Goal: Transaction & Acquisition: Purchase product/service

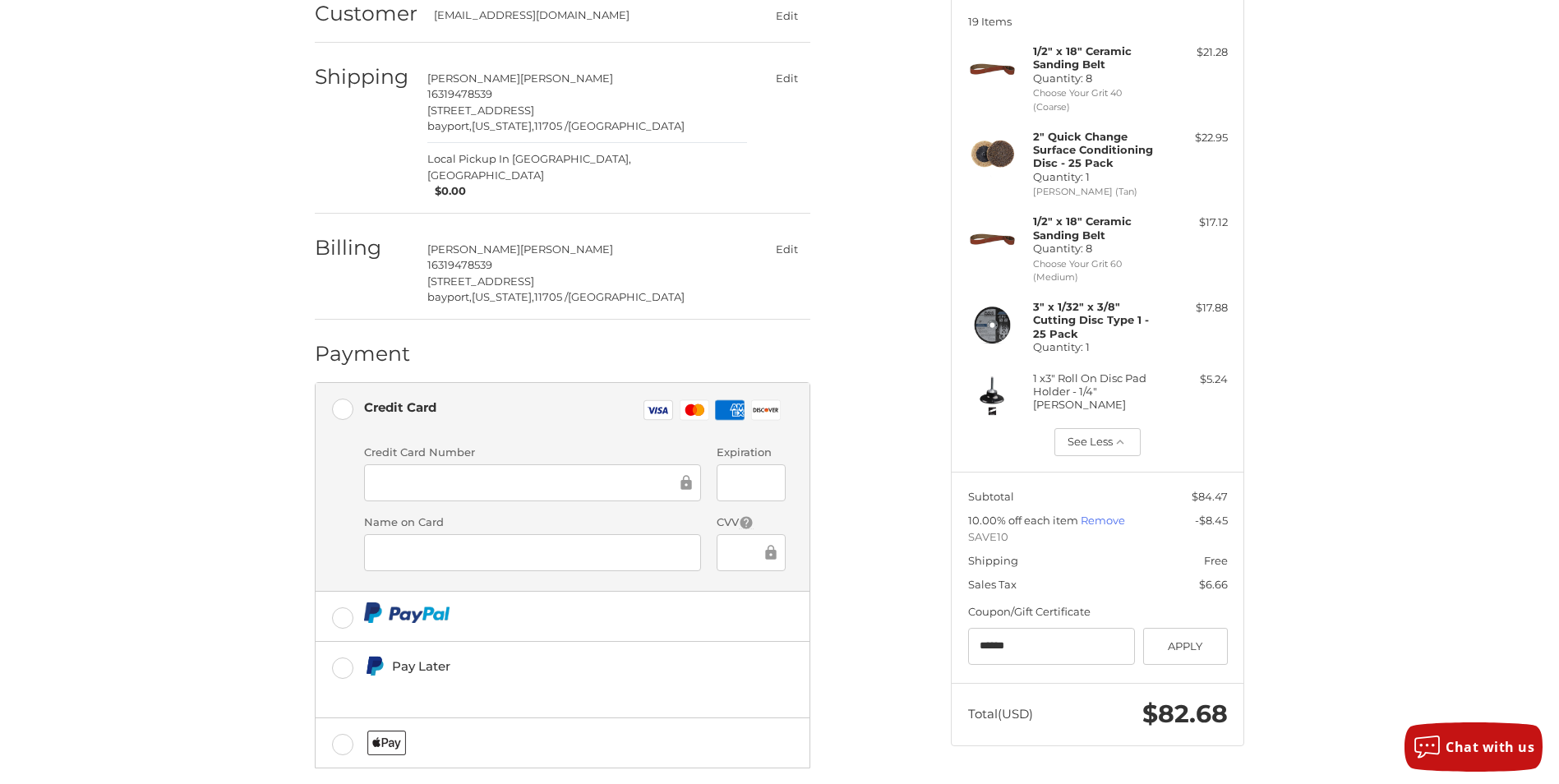
scroll to position [101, 0]
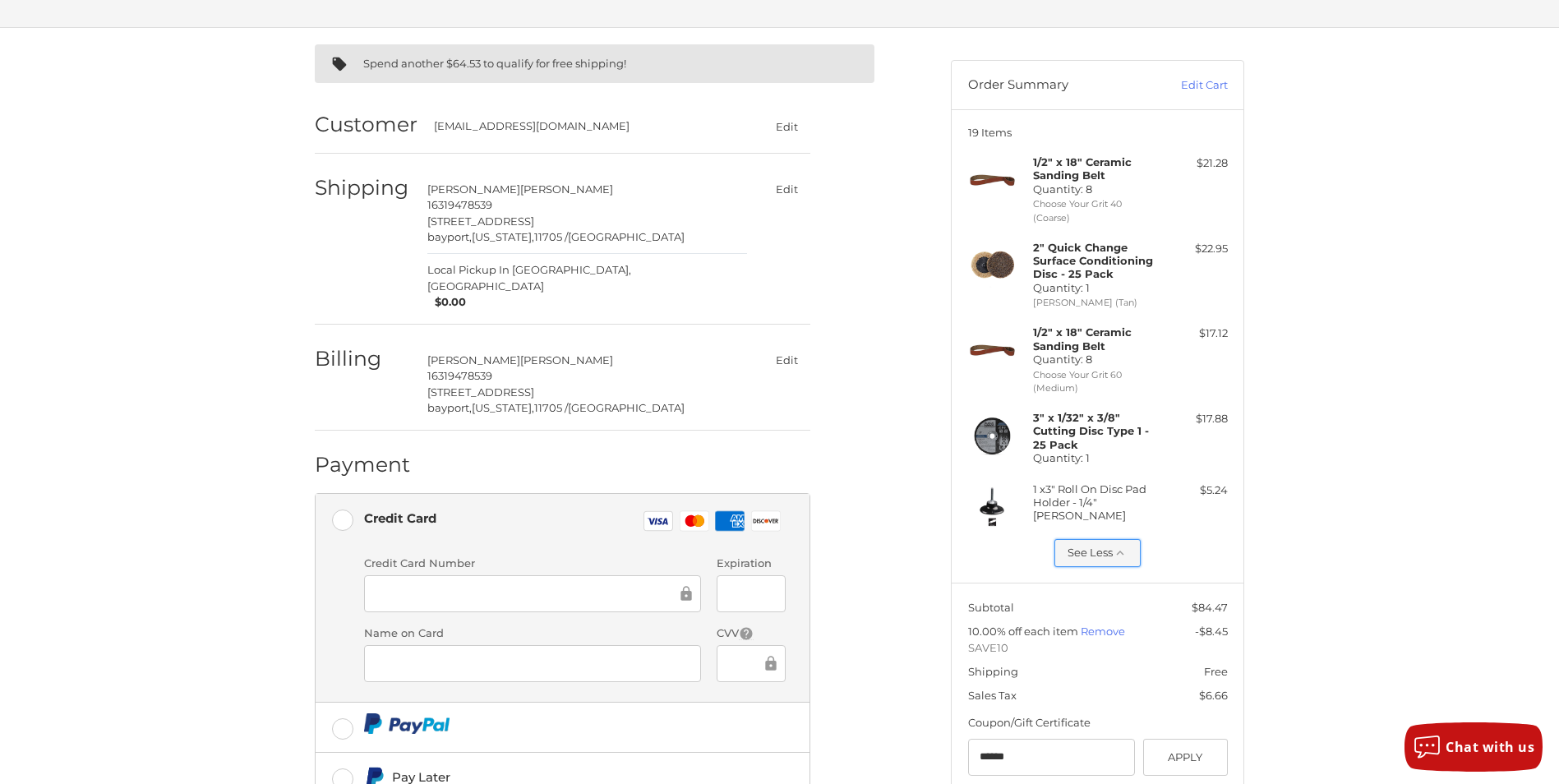
click at [1118, 554] on icon "button" at bounding box center [1121, 553] width 8 height 5
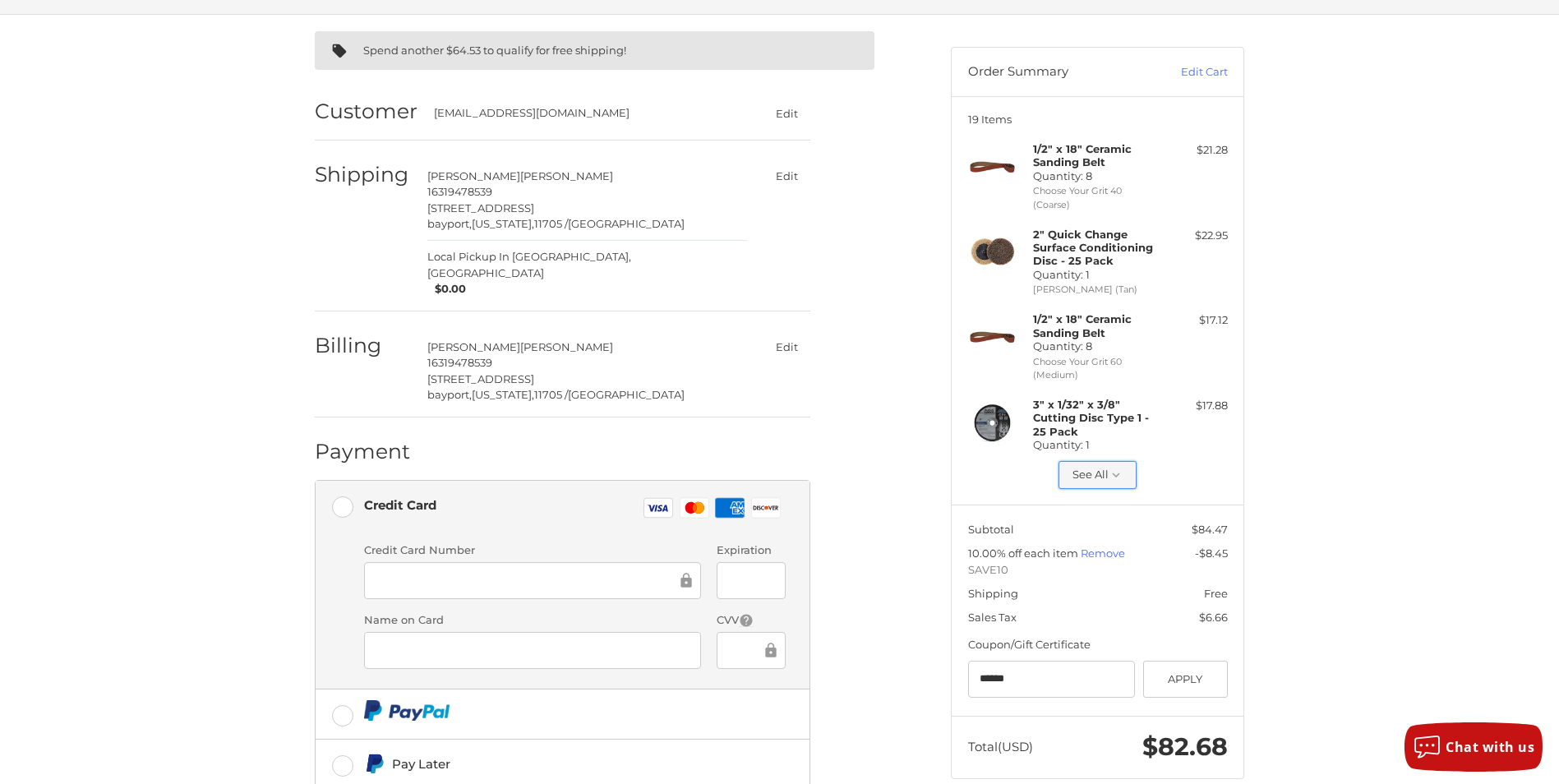
scroll to position [0, 0]
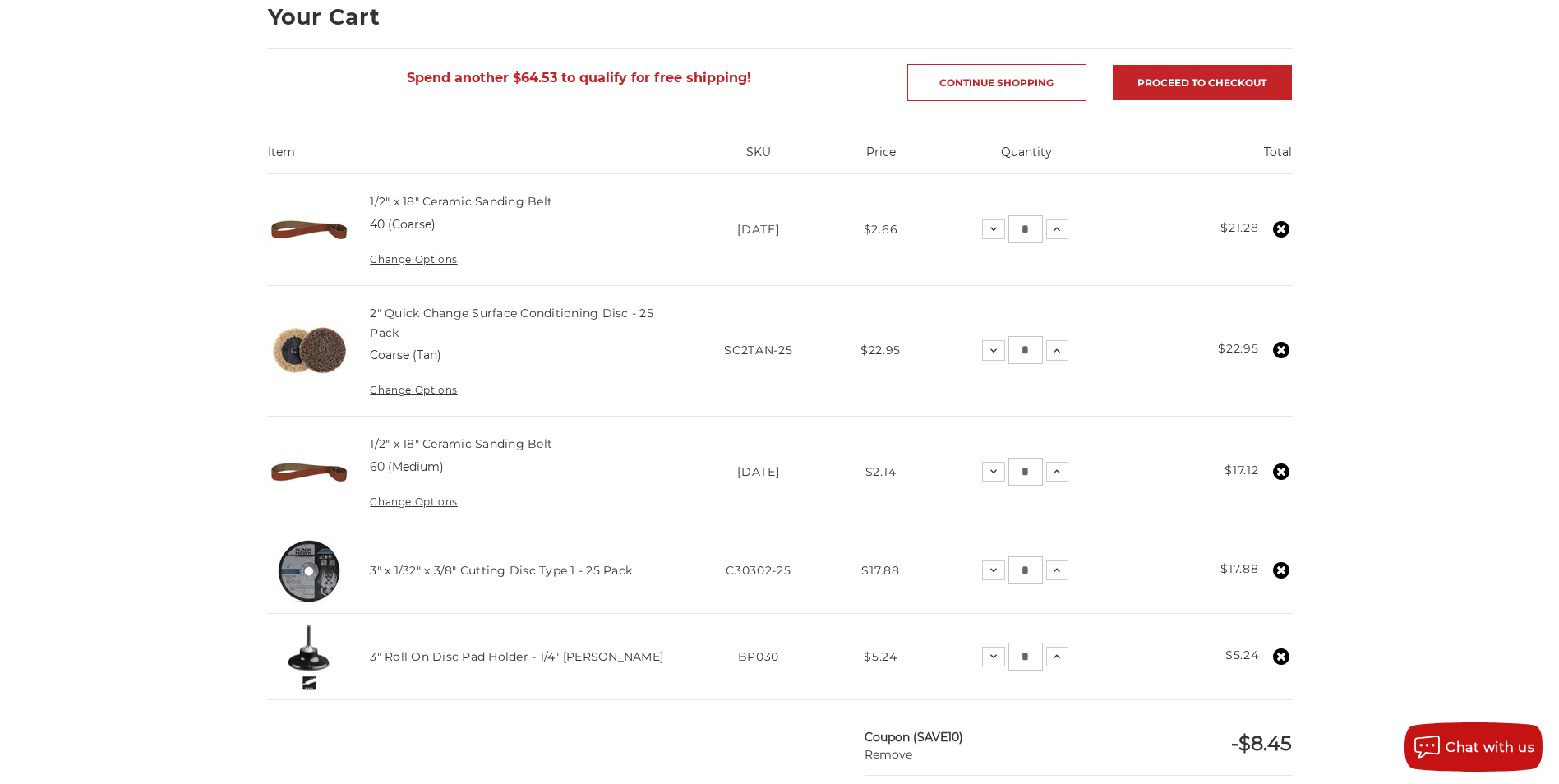
scroll to position [247, 0]
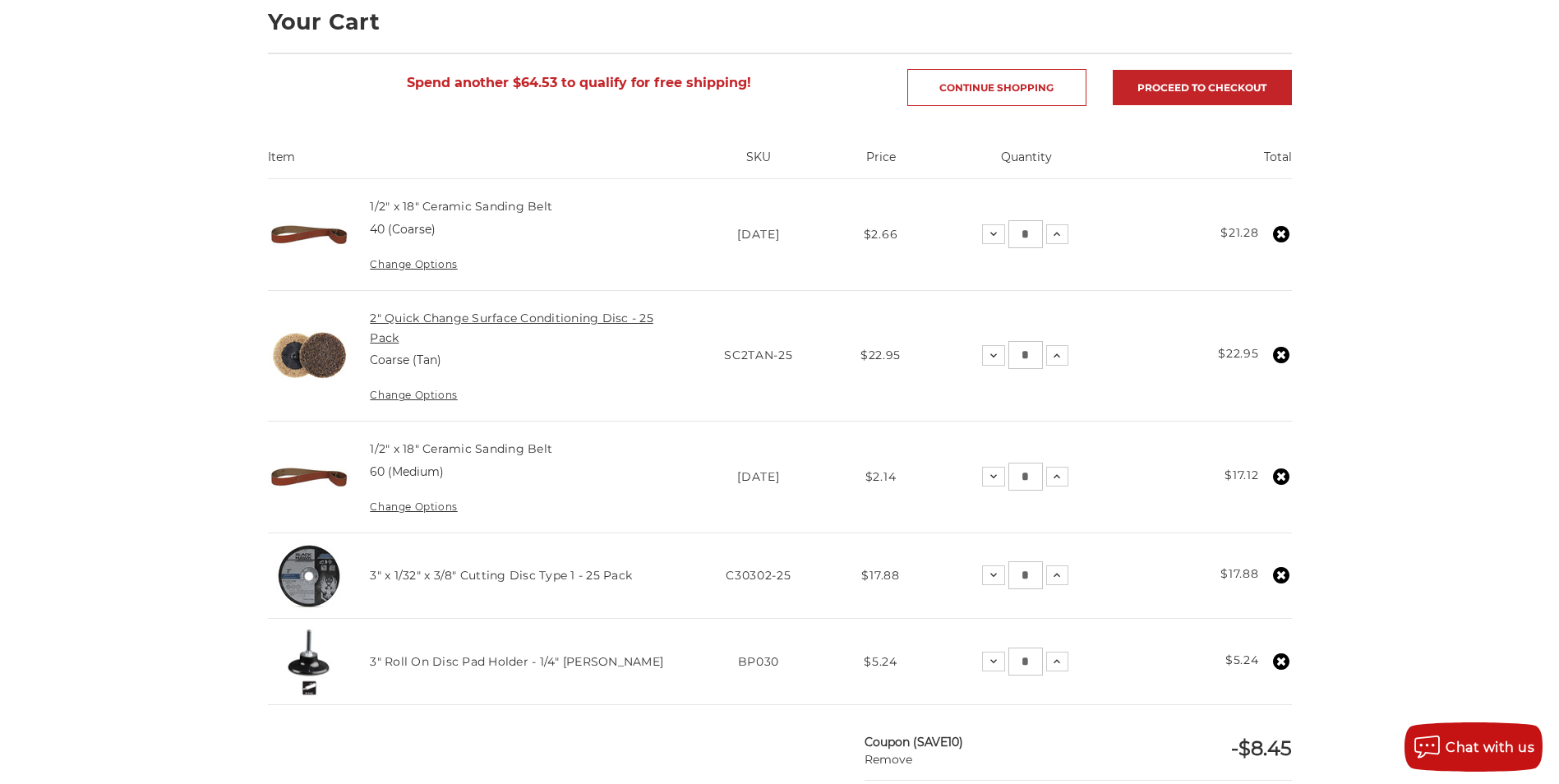
click at [409, 321] on link "2" Quick Change Surface Conditioning Disc - 25 Pack" at bounding box center [511, 327] width 283 height 34
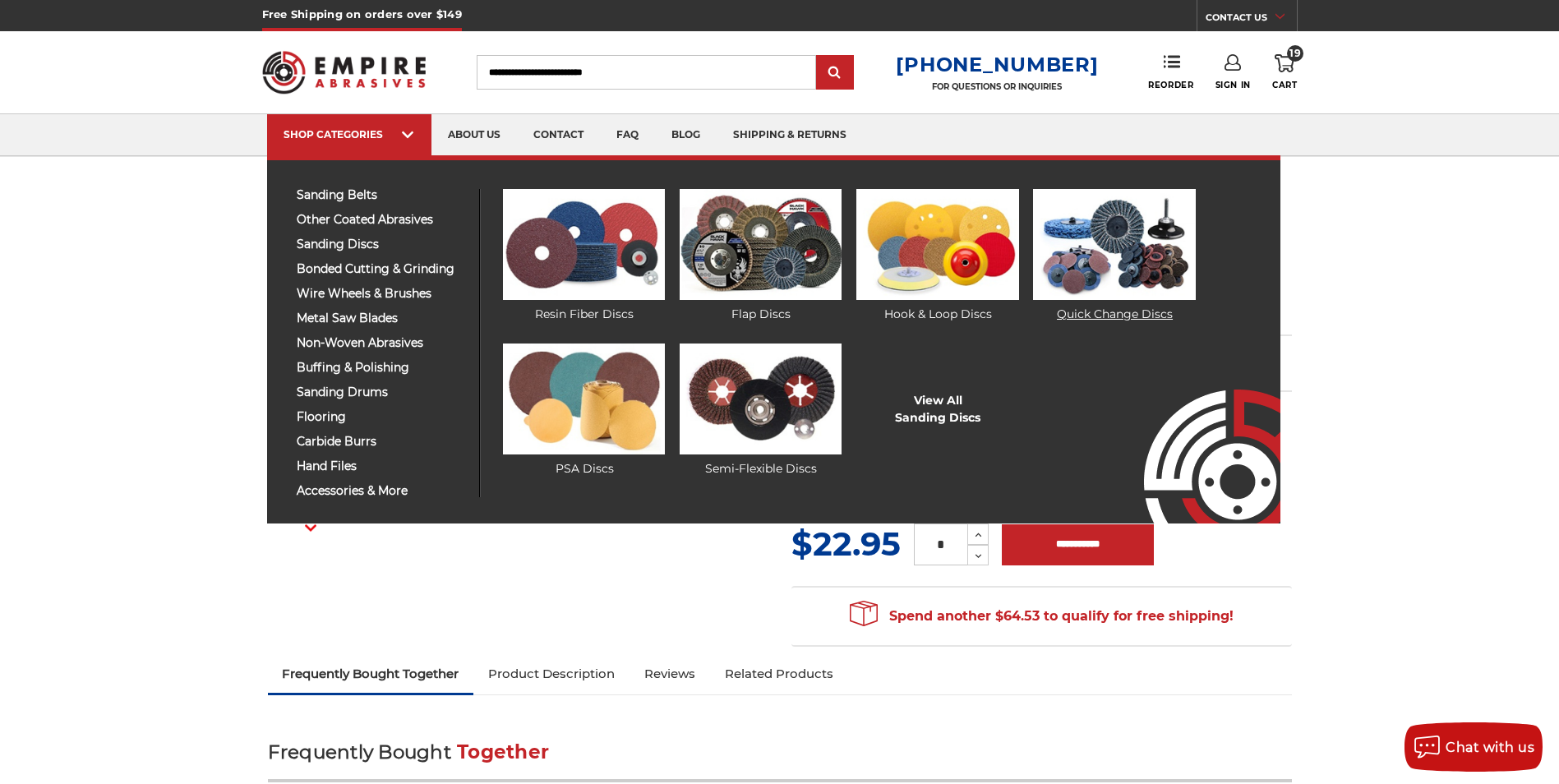
click at [1127, 236] on img at bounding box center [1114, 244] width 162 height 111
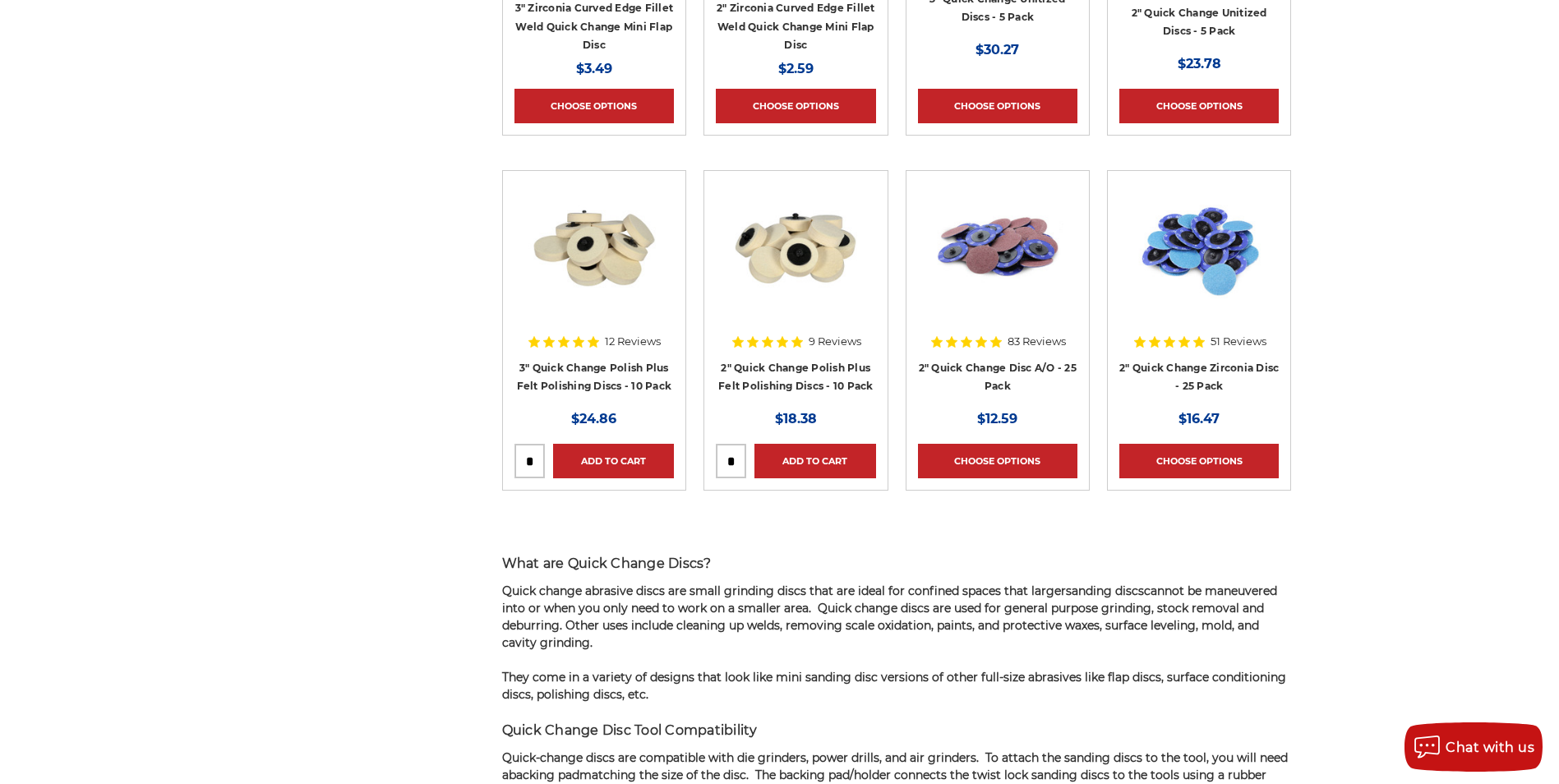
scroll to position [904, 0]
click at [1198, 368] on link "2" Quick Change Zirconia Disc - 25 Pack" at bounding box center [1199, 378] width 160 height 31
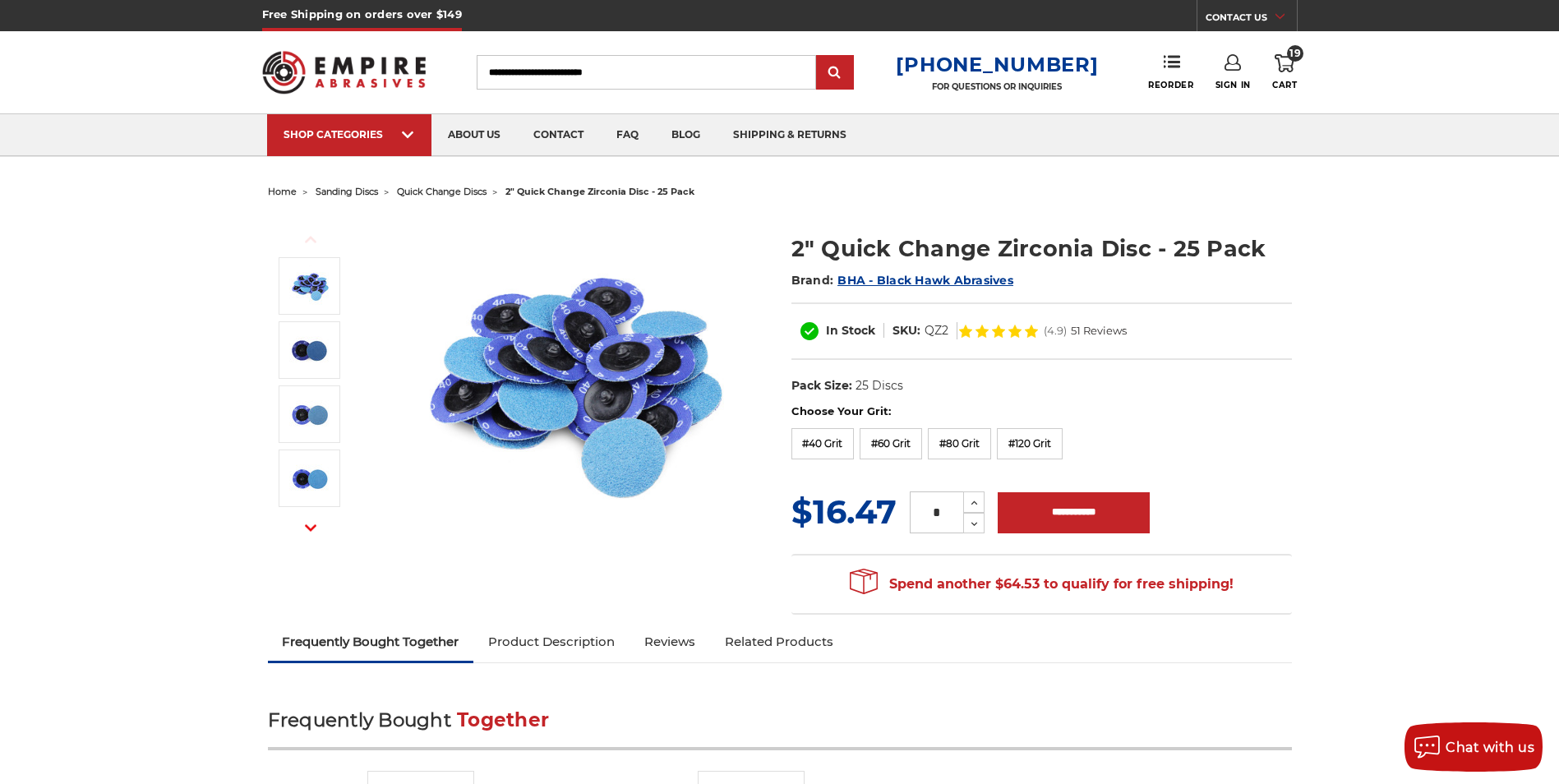
scroll to position [165, 0]
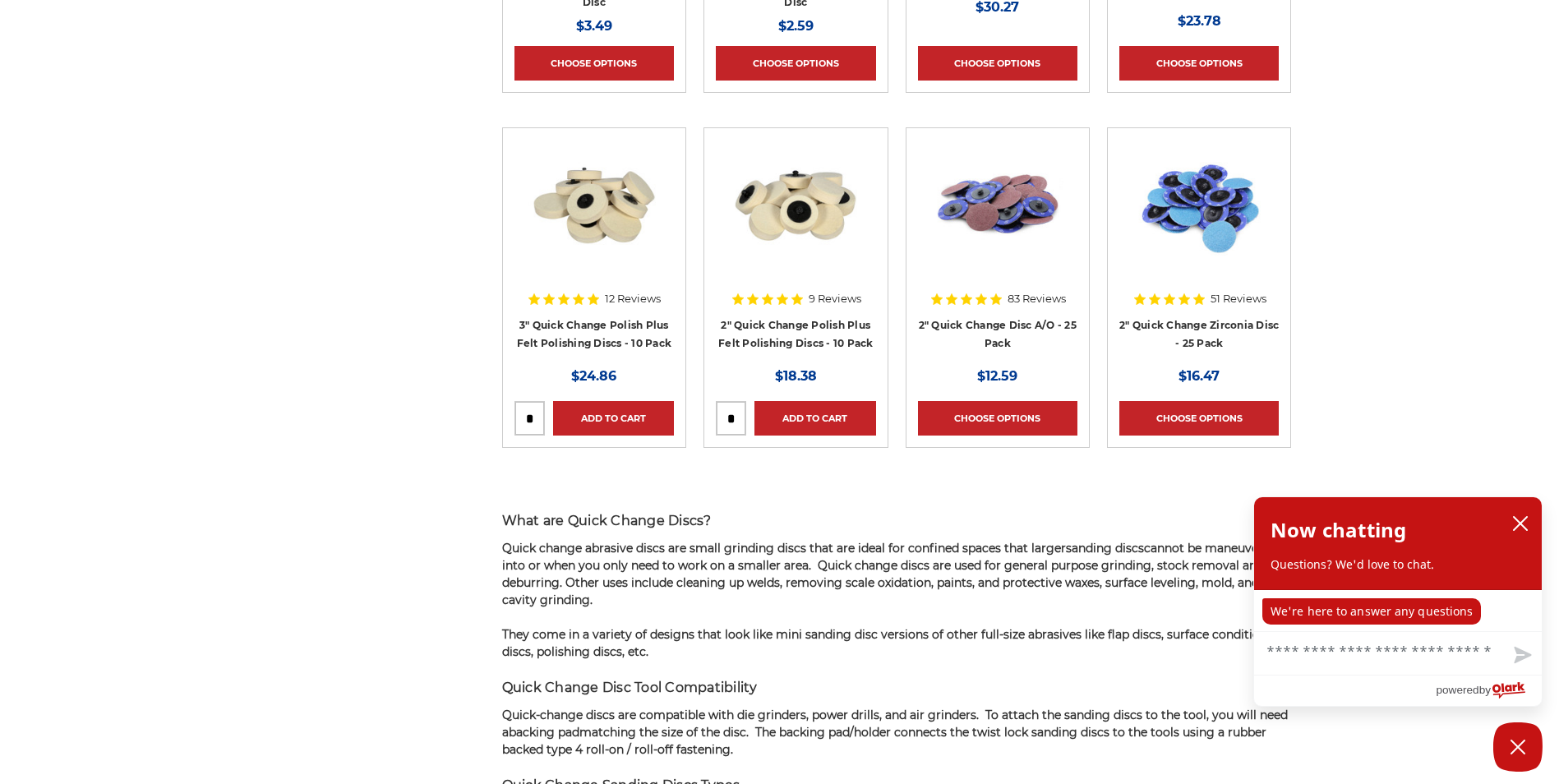
scroll to position [972, 0]
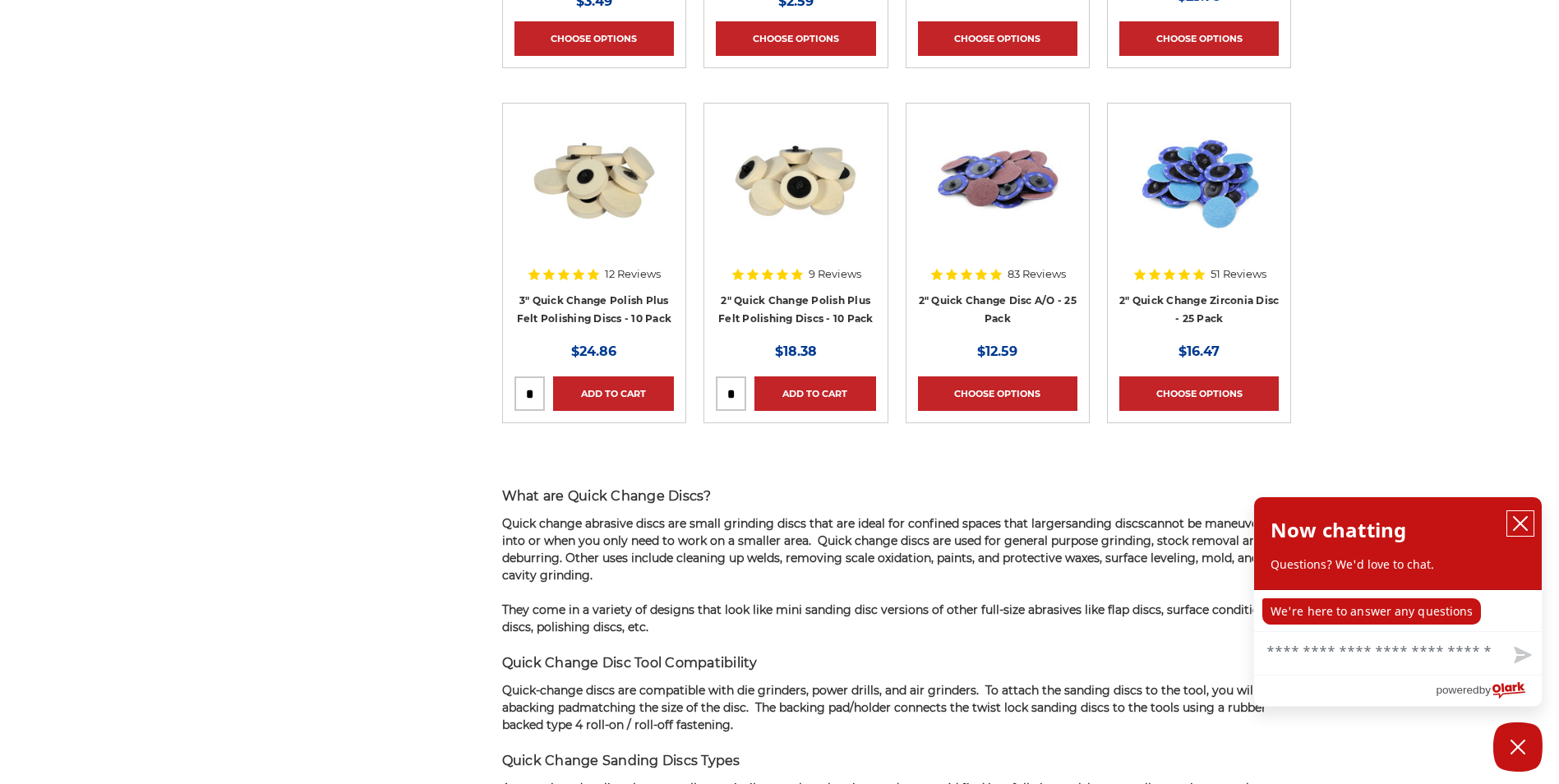
click at [1524, 521] on icon "close chatbox" at bounding box center [1520, 522] width 13 height 13
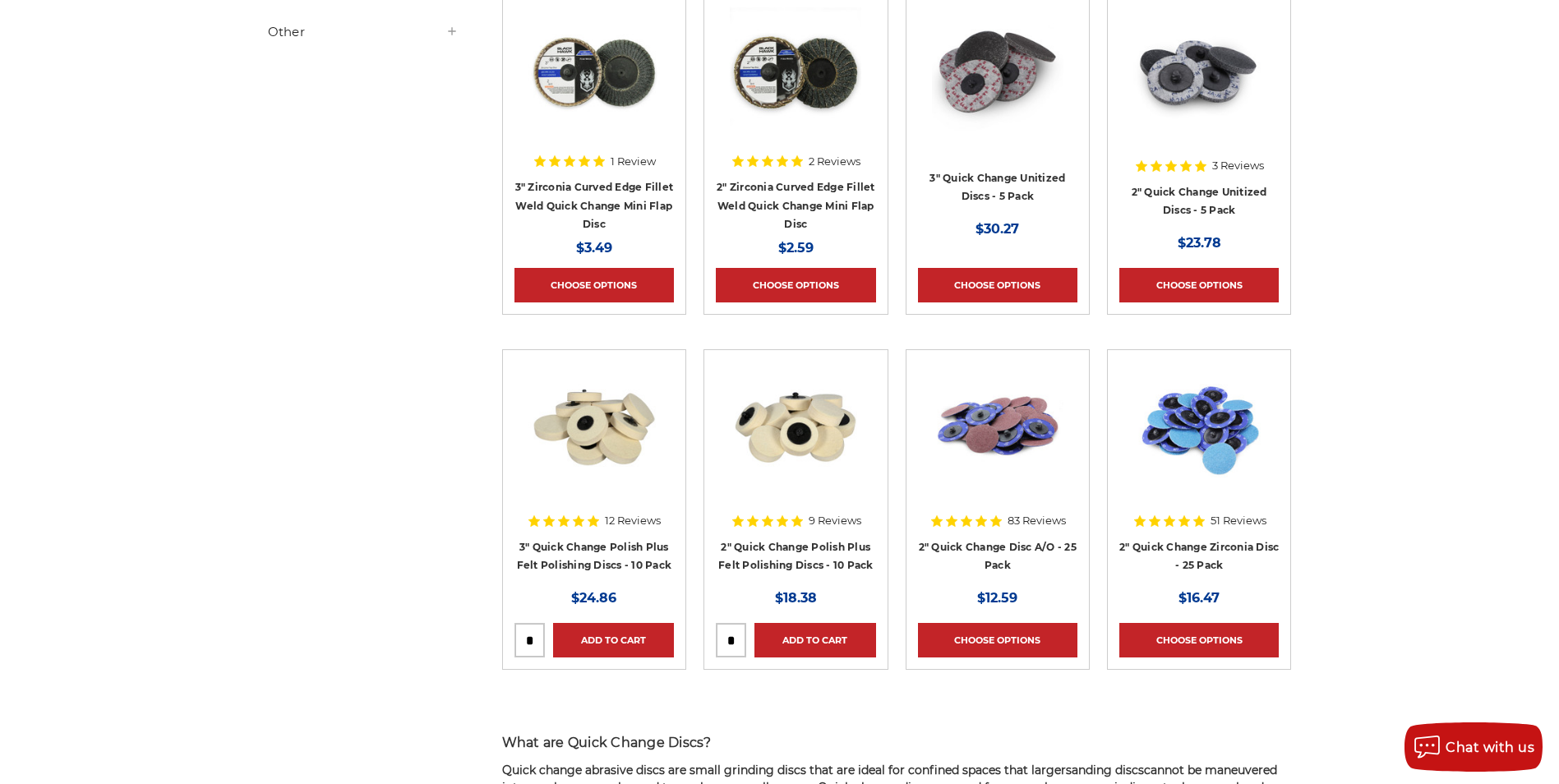
scroll to position [808, 0]
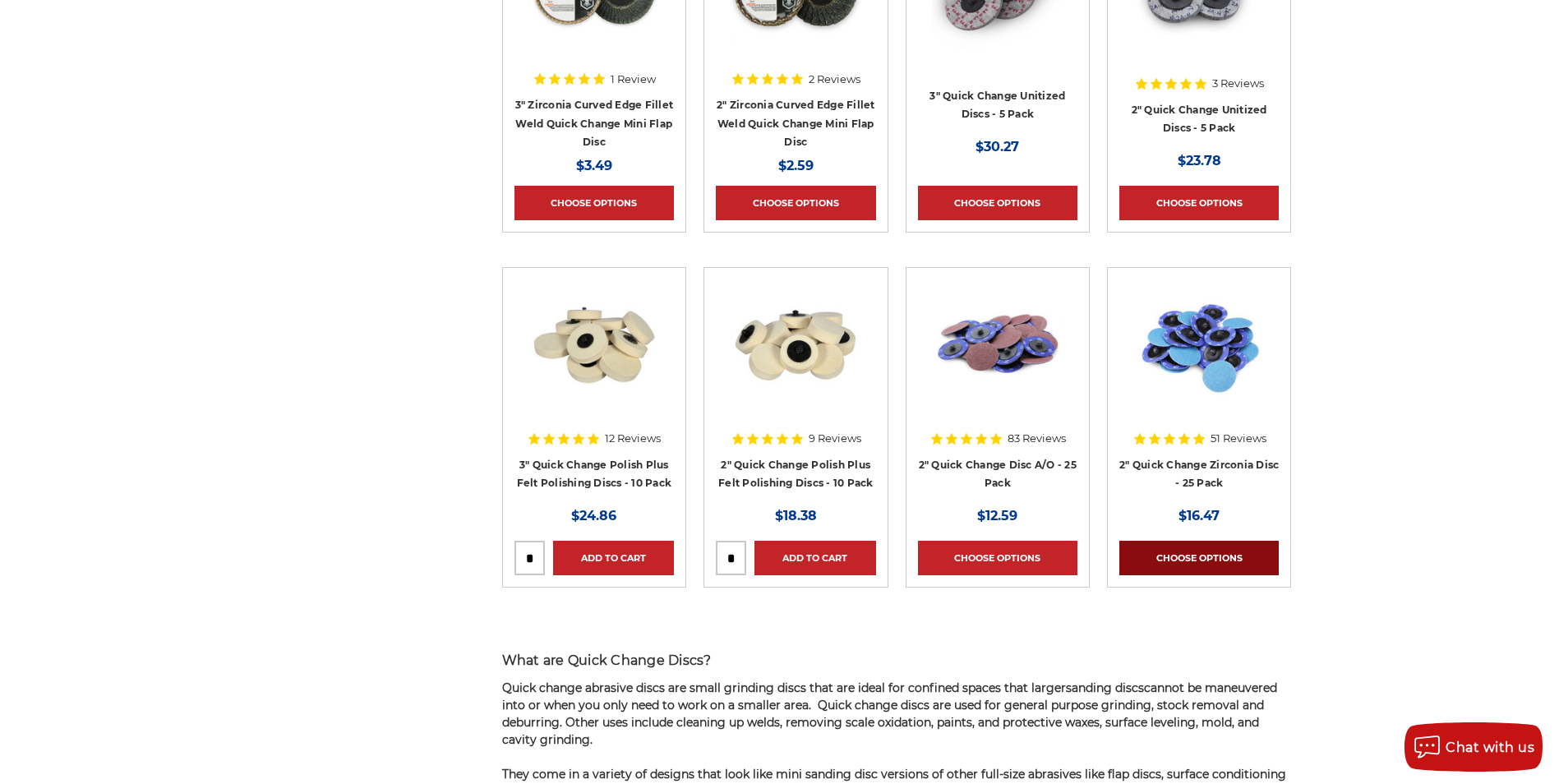
click at [1199, 552] on link "Choose Options" at bounding box center [1199, 558] width 160 height 34
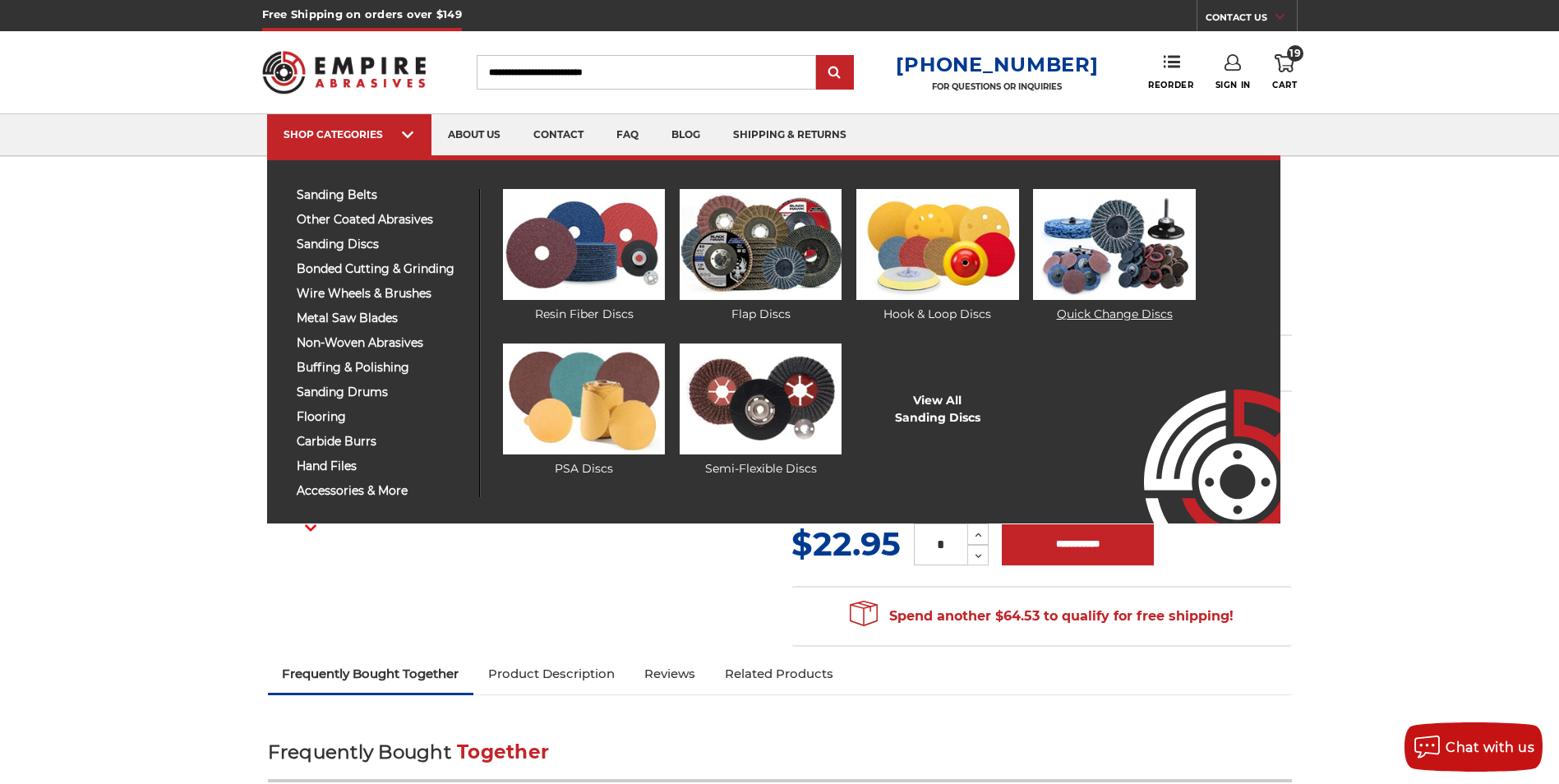
click at [1105, 237] on img at bounding box center [1114, 244] width 162 height 111
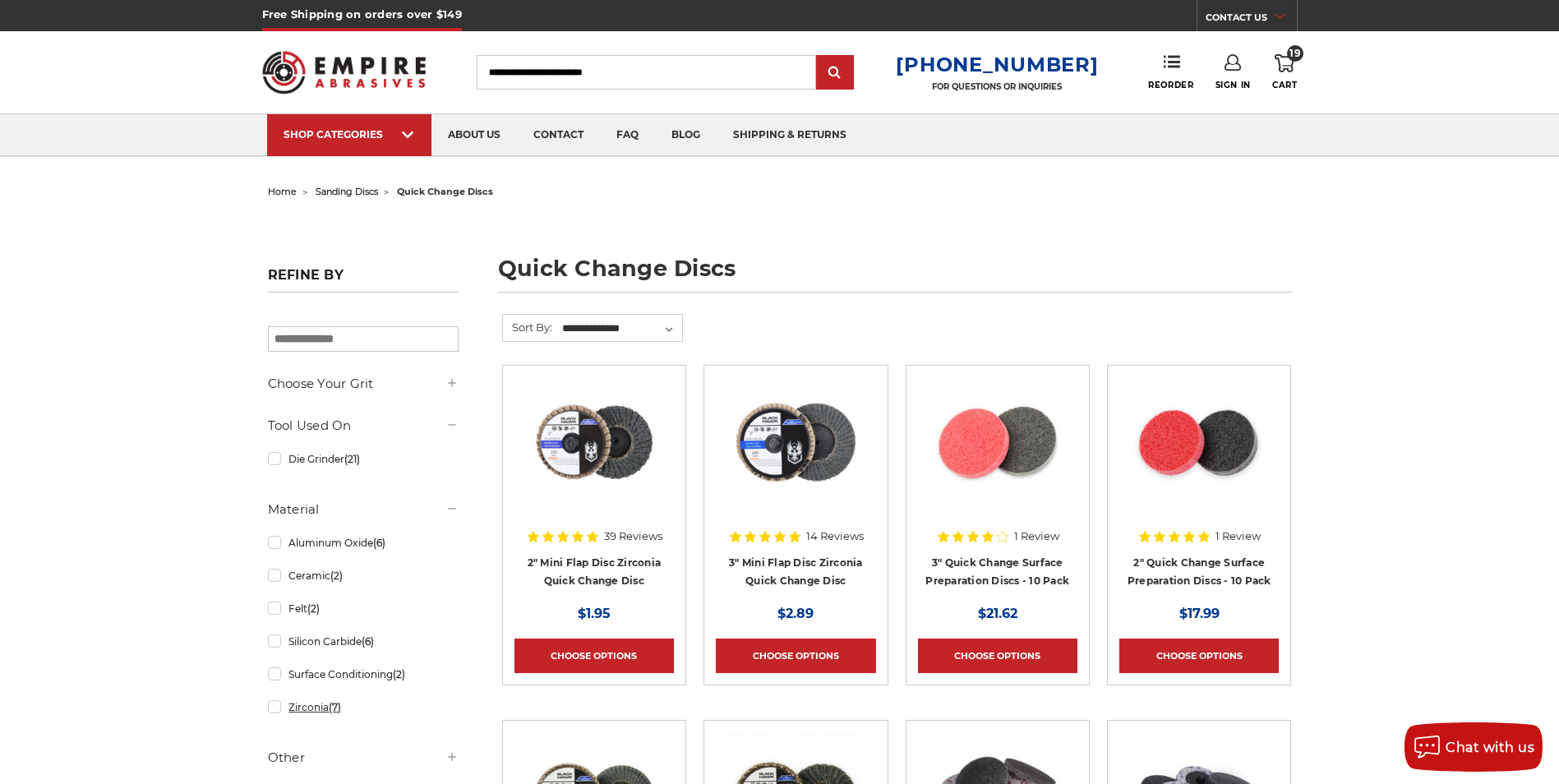
click at [273, 709] on link "Zirconia (7)" at bounding box center [363, 707] width 191 height 28
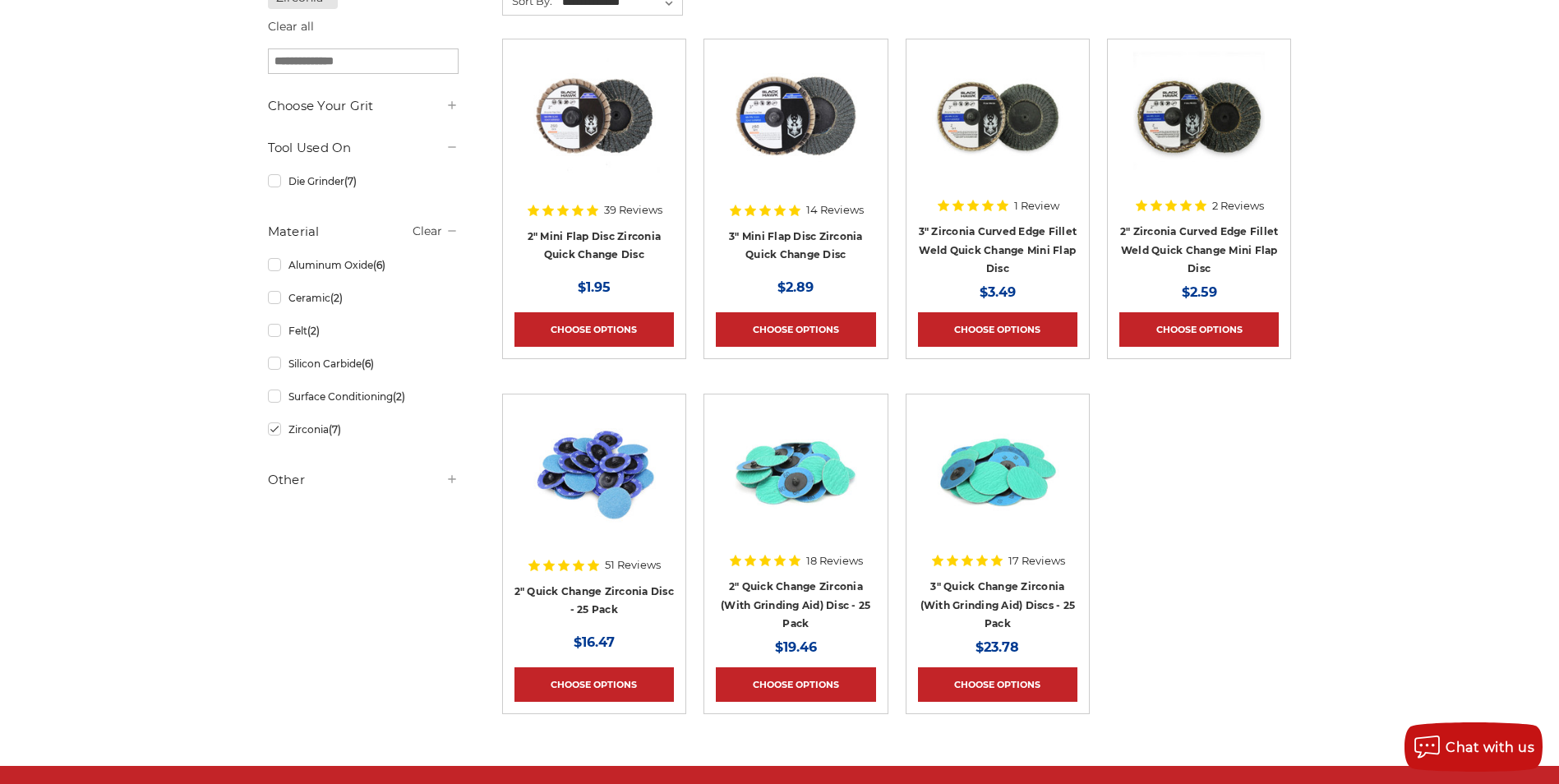
scroll to position [411, 0]
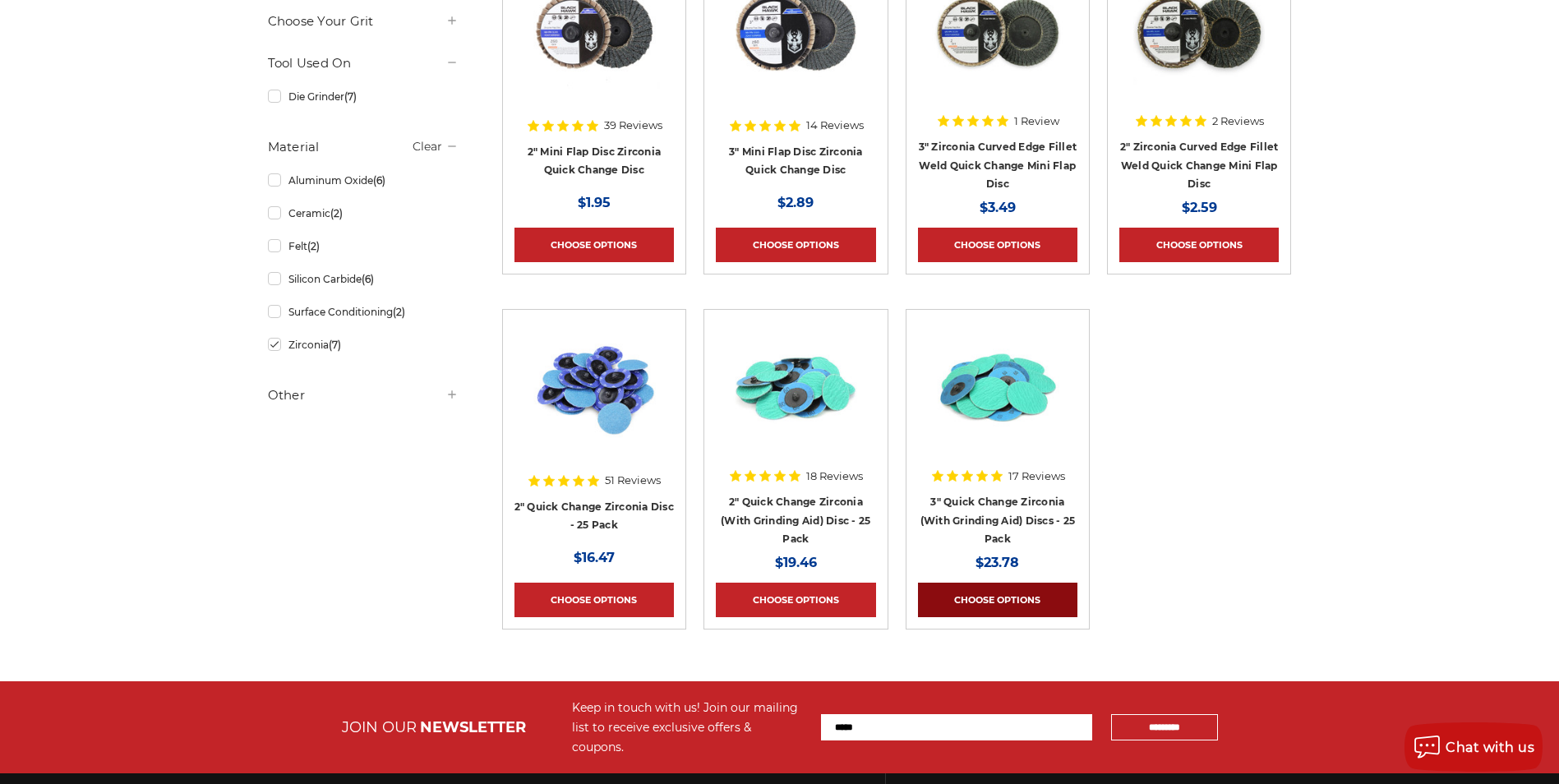
click at [1004, 598] on link "Choose Options" at bounding box center [997, 599] width 160 height 34
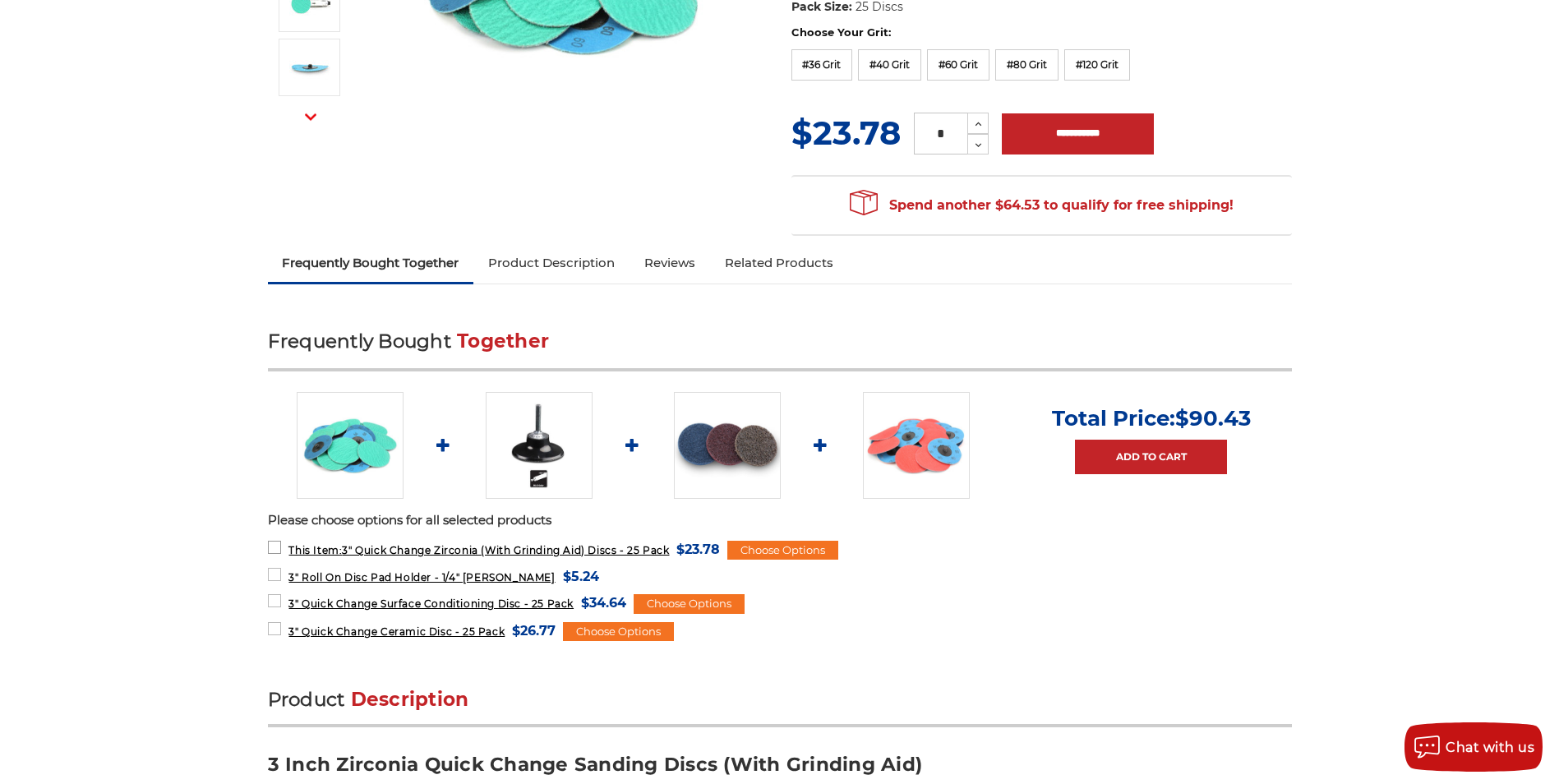
scroll to position [328, 0]
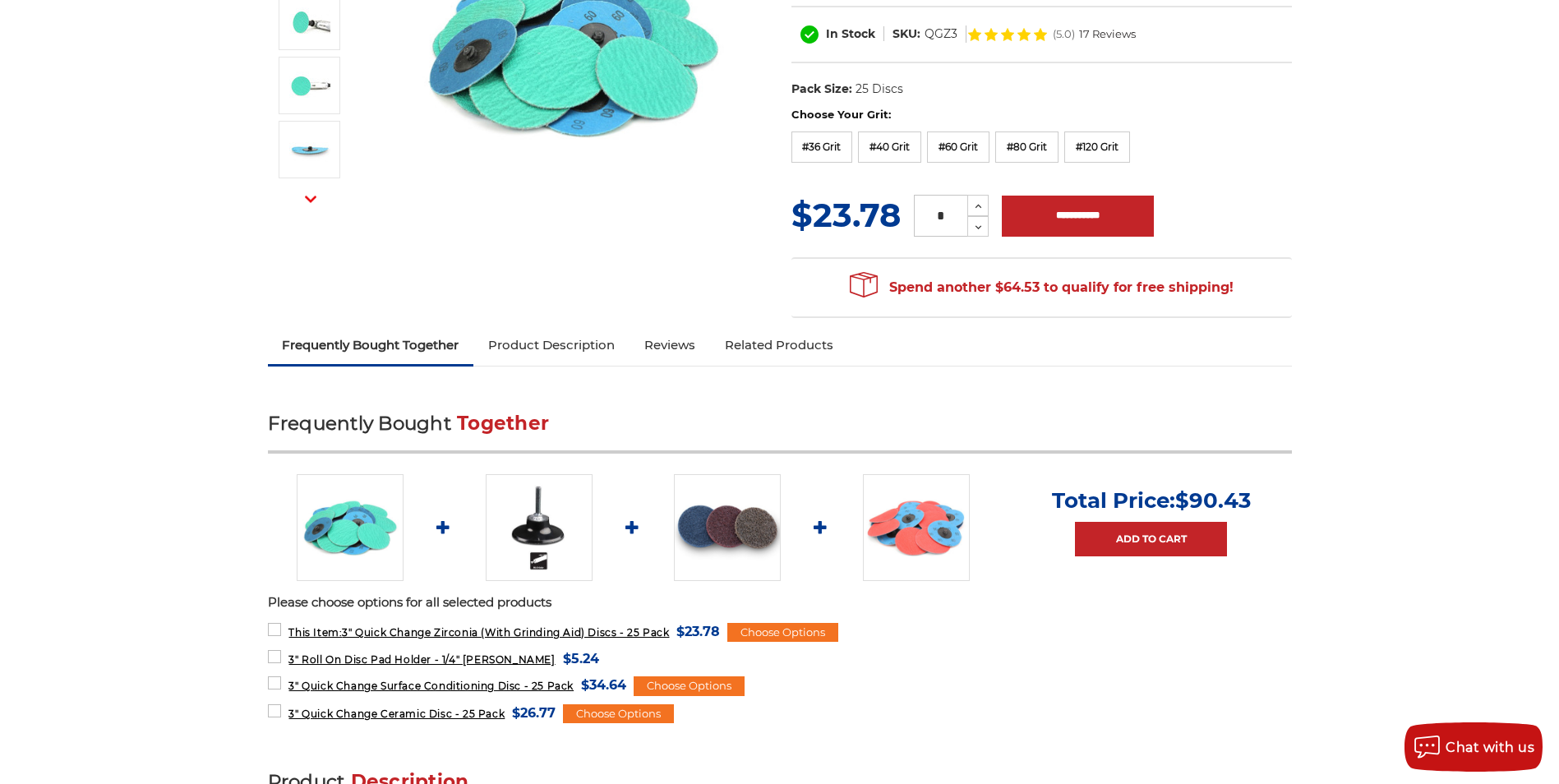
click at [929, 528] on img at bounding box center [916, 527] width 107 height 107
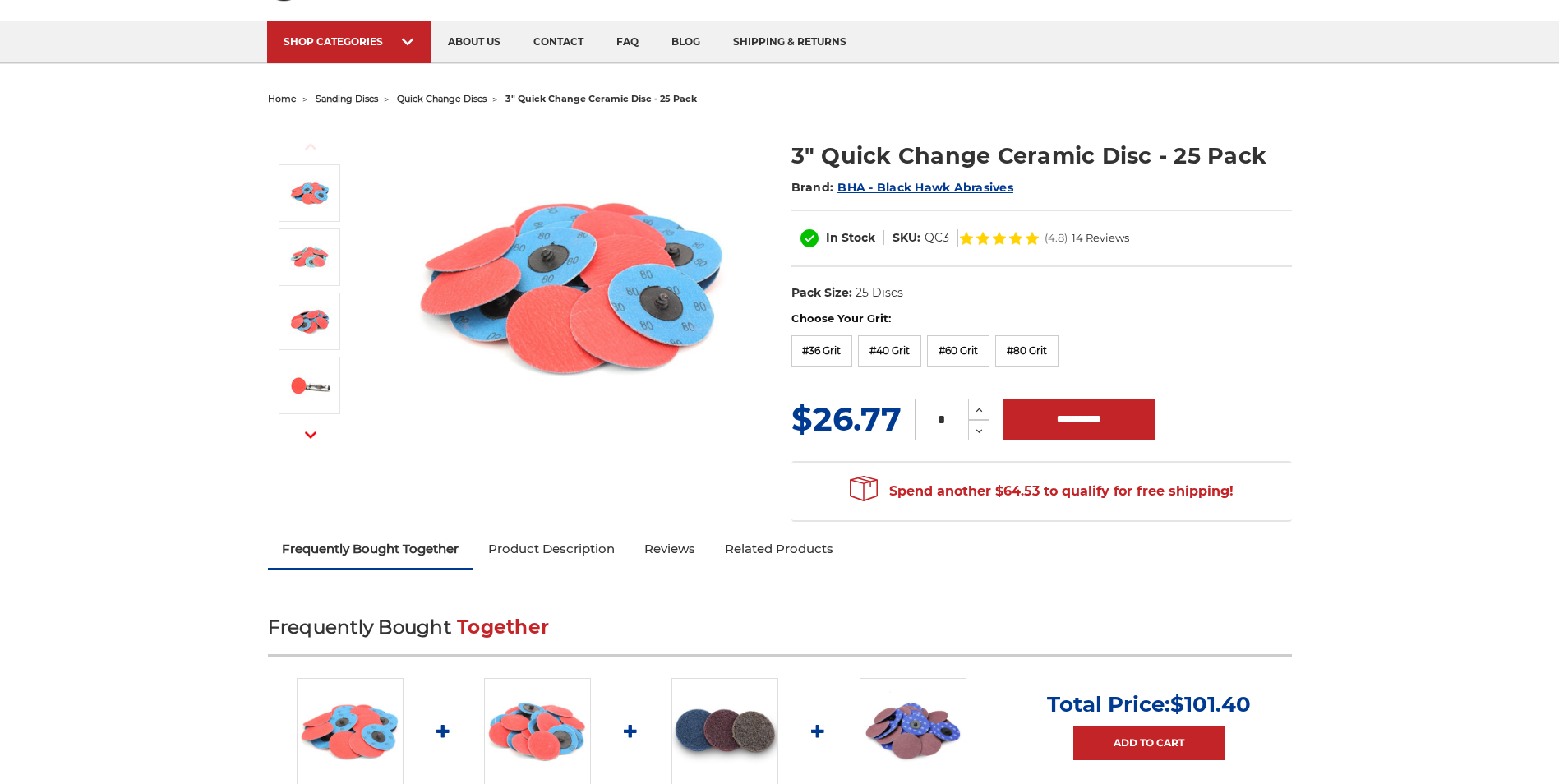
scroll to position [82, 0]
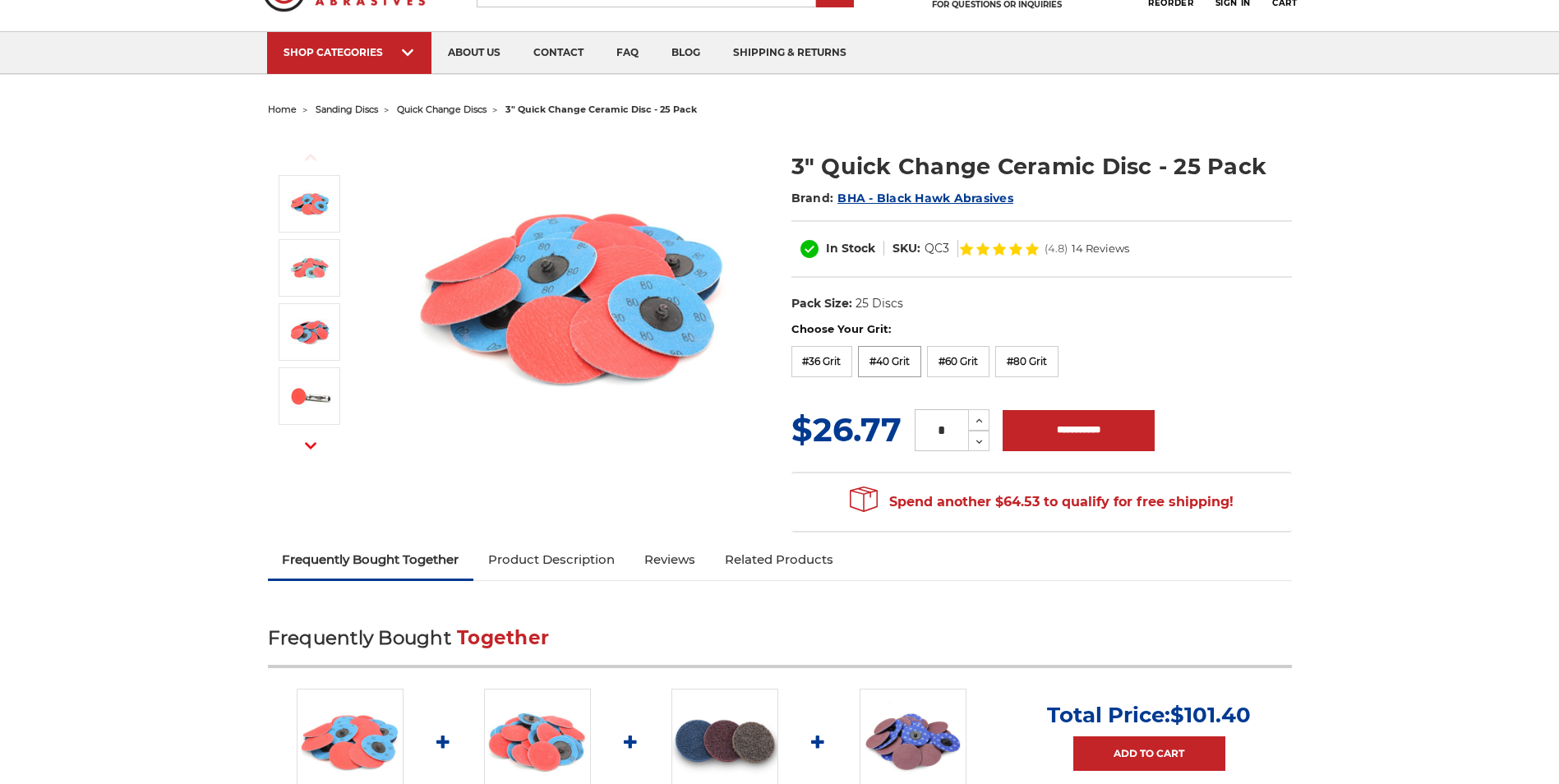
click at [890, 363] on label "#40 Grit" at bounding box center [889, 362] width 64 height 31
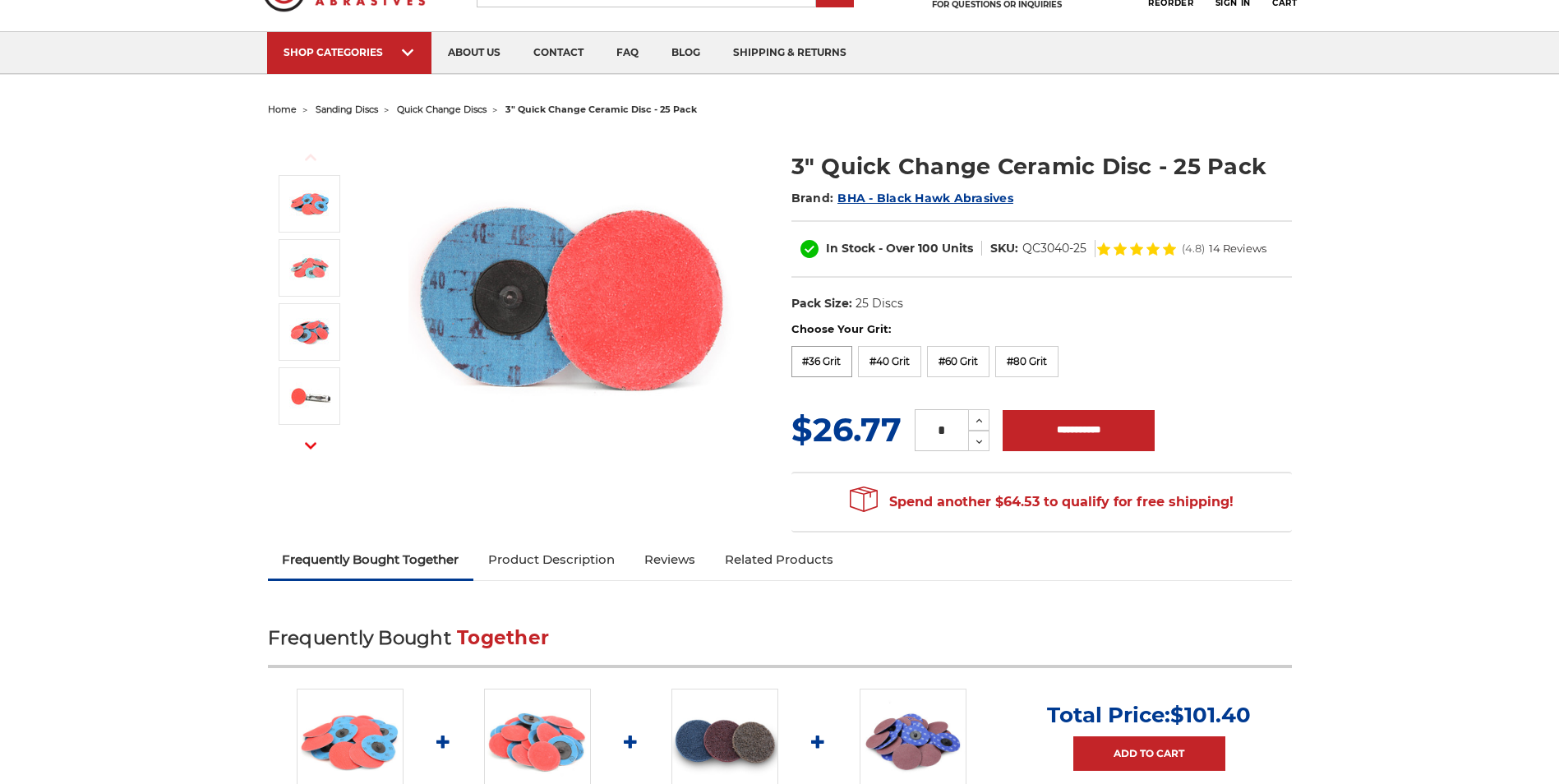
click at [820, 359] on label "#36 Grit" at bounding box center [822, 362] width 62 height 31
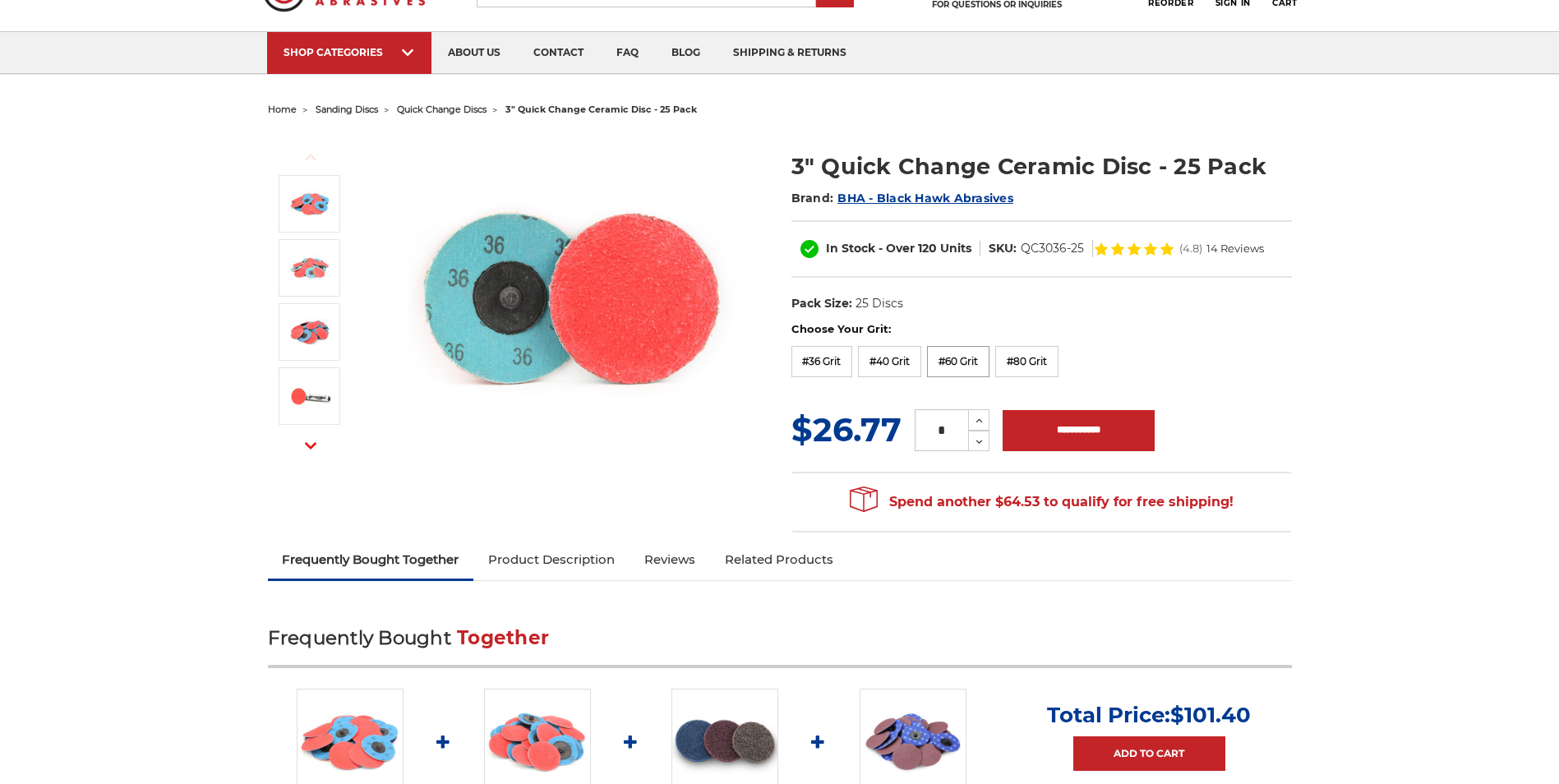
click at [957, 363] on label "#60 Grit" at bounding box center [959, 362] width 63 height 31
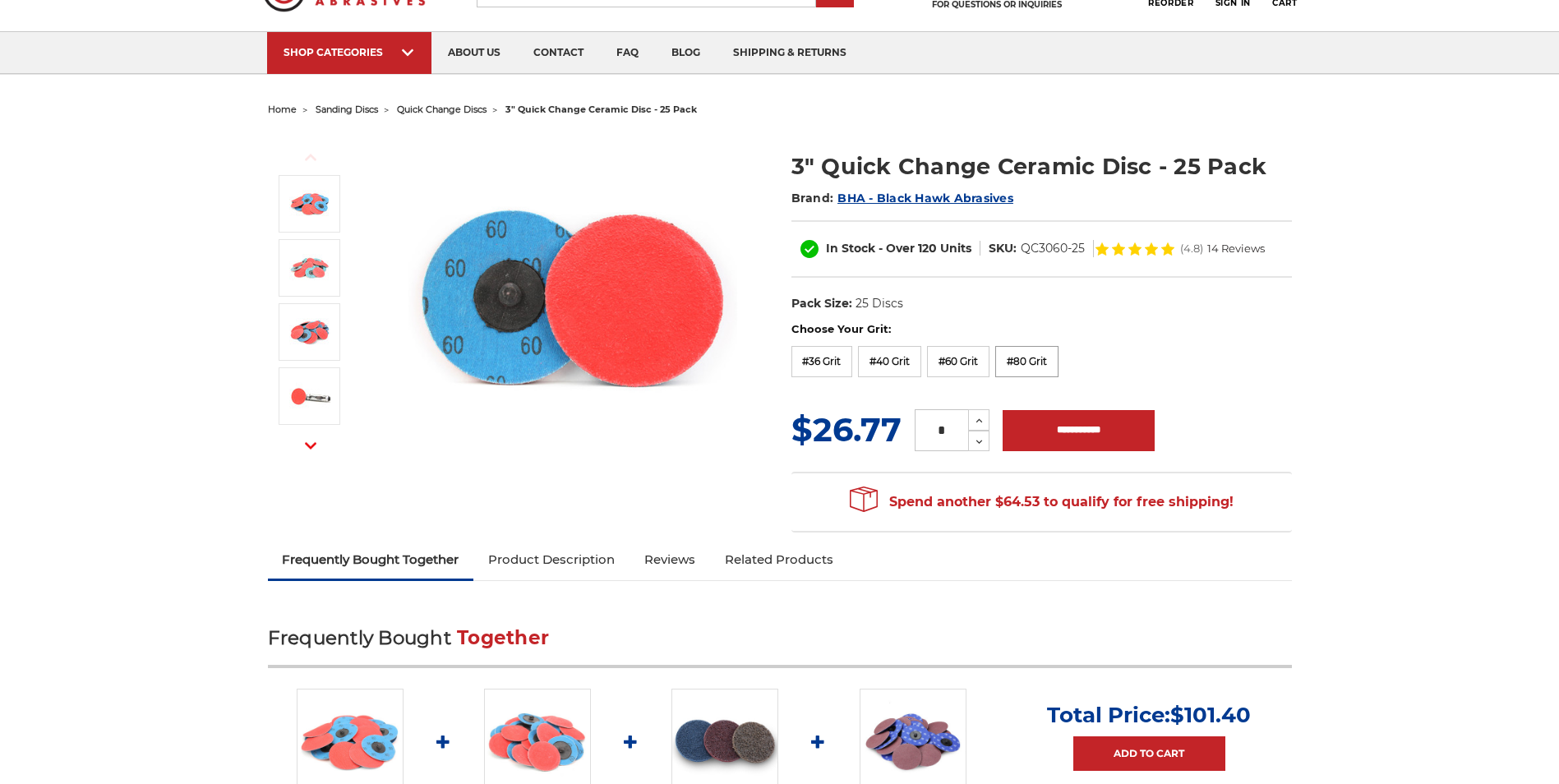
click at [1028, 363] on label "#80 Grit" at bounding box center [1027, 362] width 64 height 31
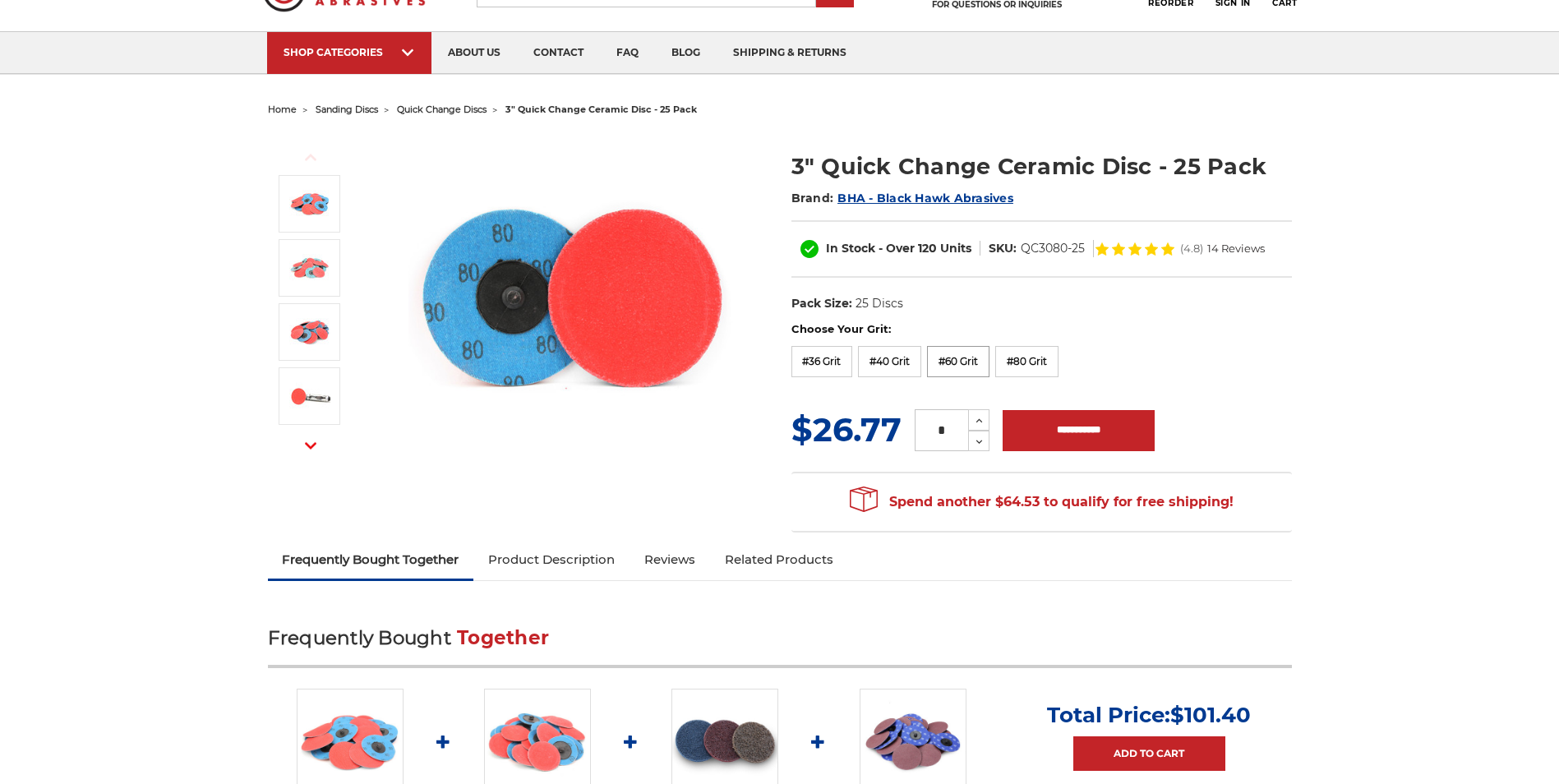
click at [965, 357] on label "#60 Grit" at bounding box center [959, 362] width 63 height 31
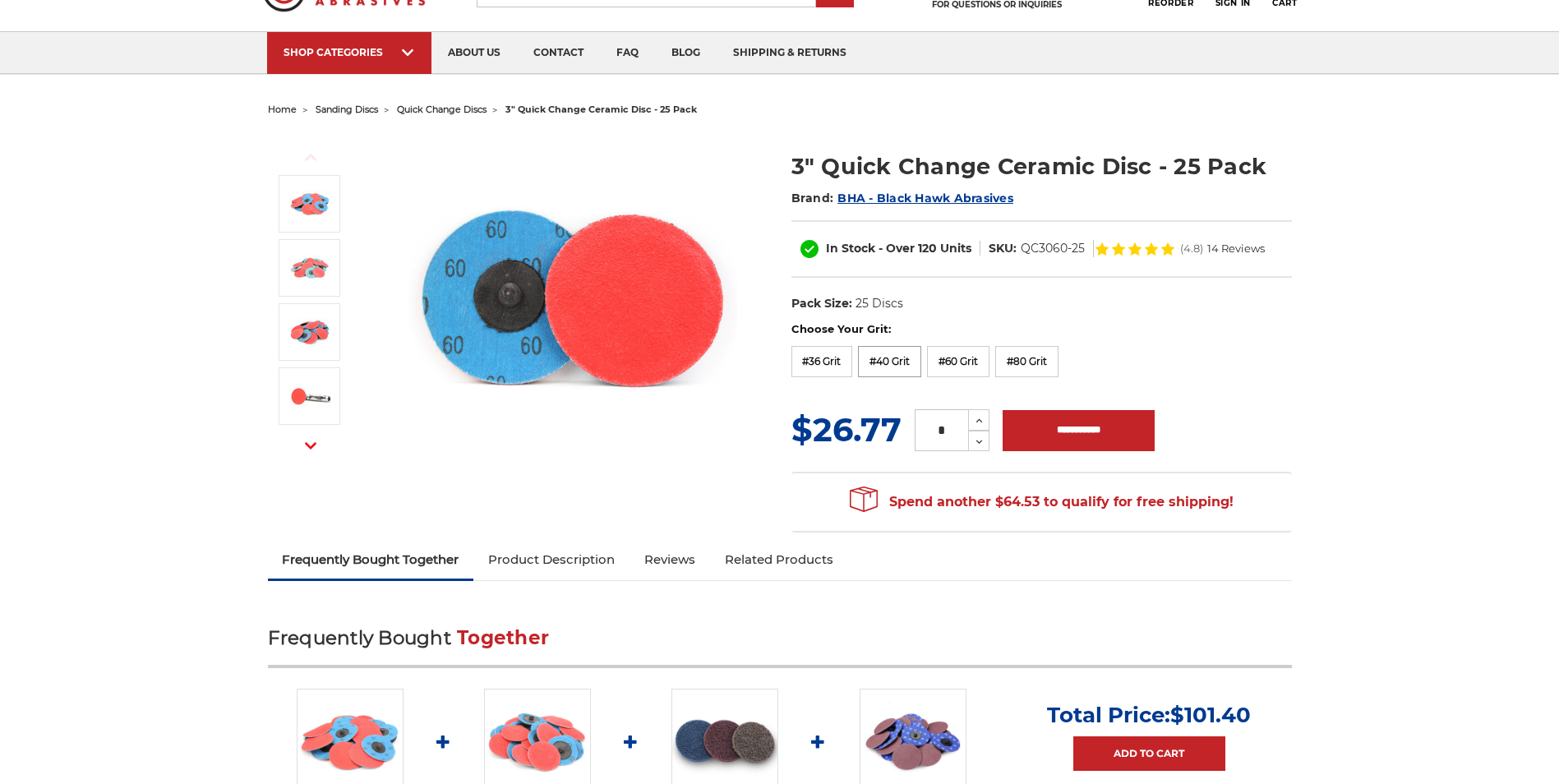
click at [893, 360] on label "#40 Grit" at bounding box center [889, 362] width 64 height 31
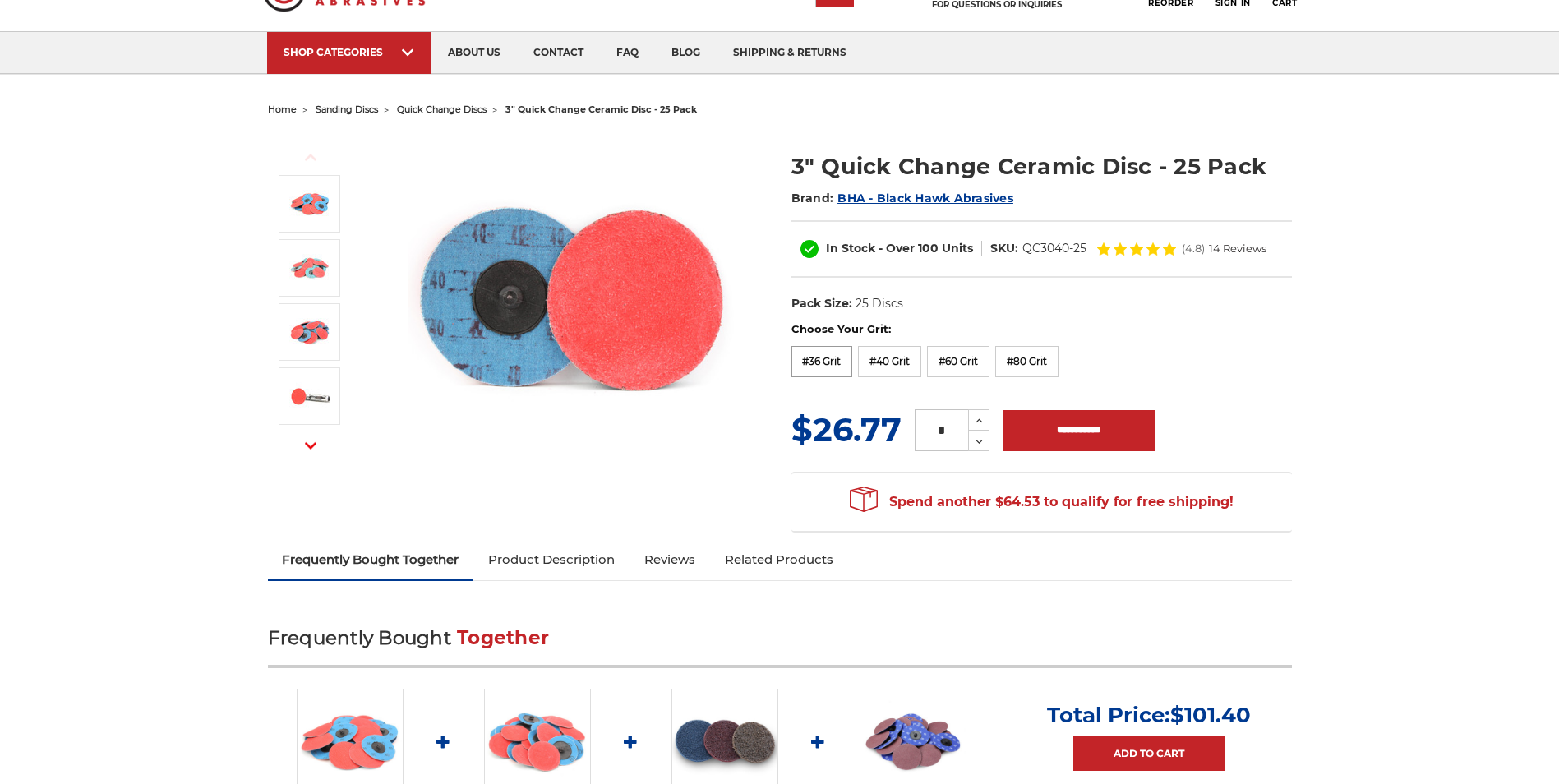
click at [830, 360] on label "#36 Grit" at bounding box center [822, 362] width 62 height 31
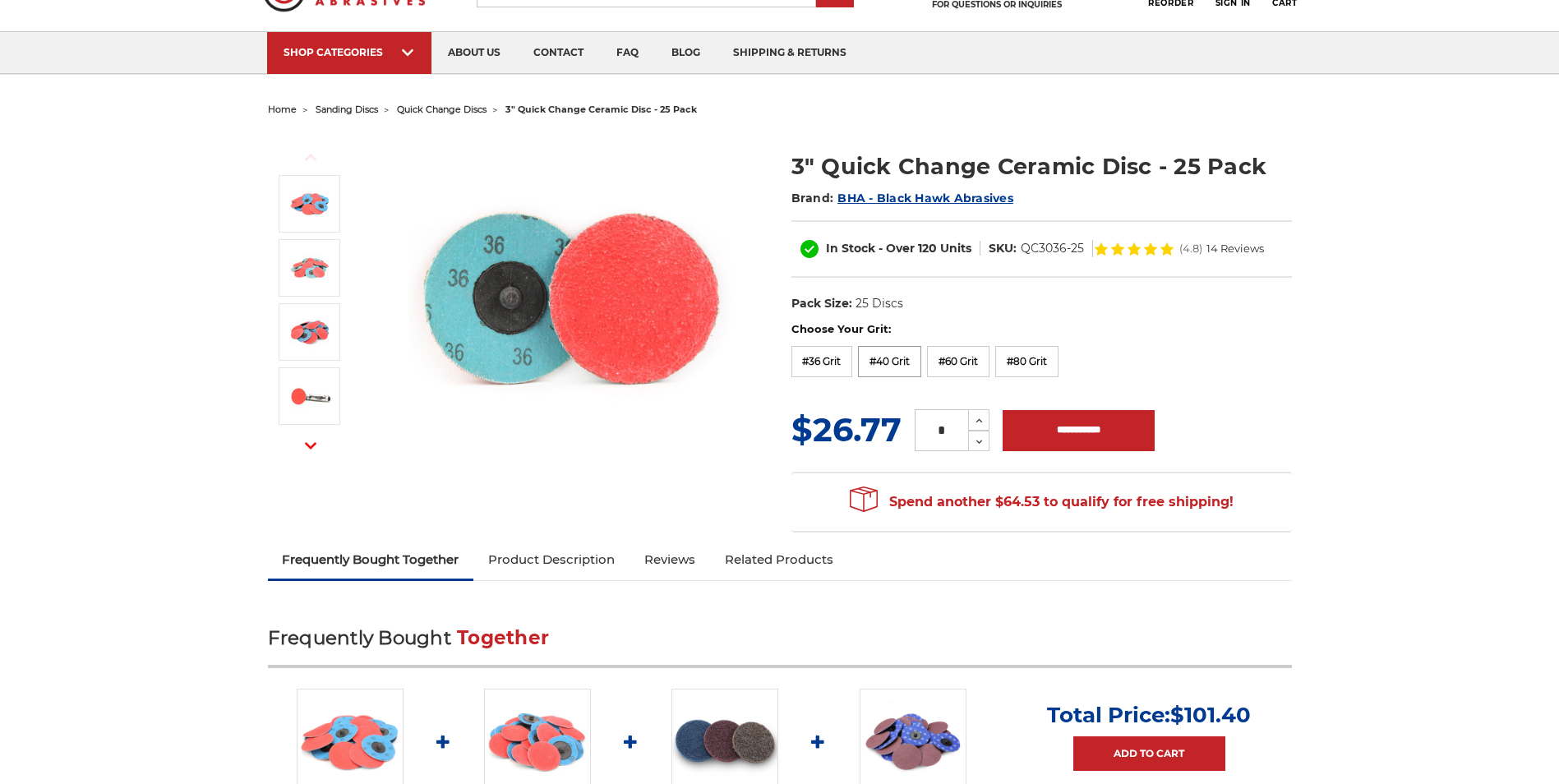
click at [894, 362] on label "#40 Grit" at bounding box center [889, 362] width 64 height 31
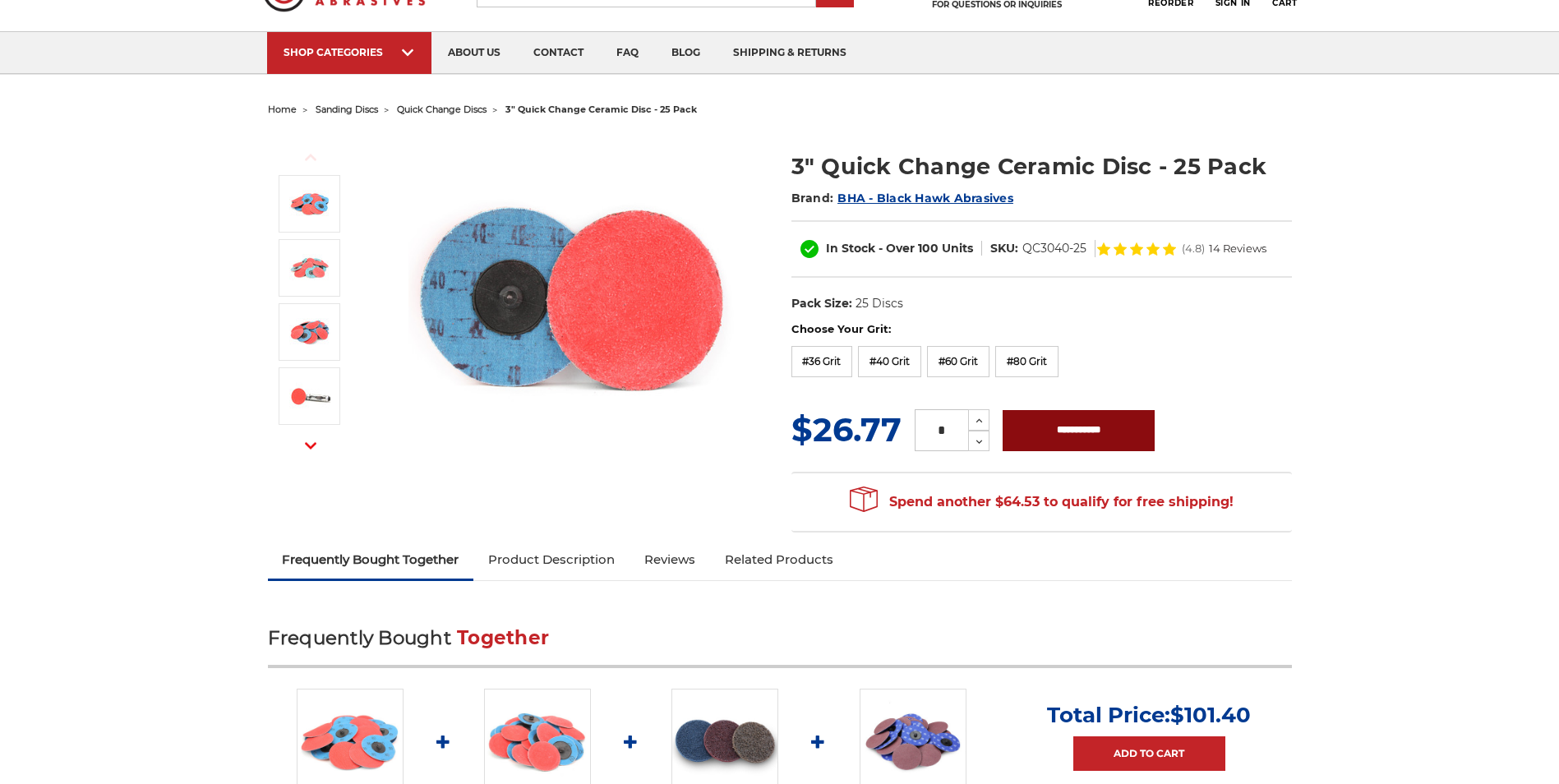
click at [1049, 429] on input "**********" at bounding box center [1079, 430] width 152 height 41
type input "**********"
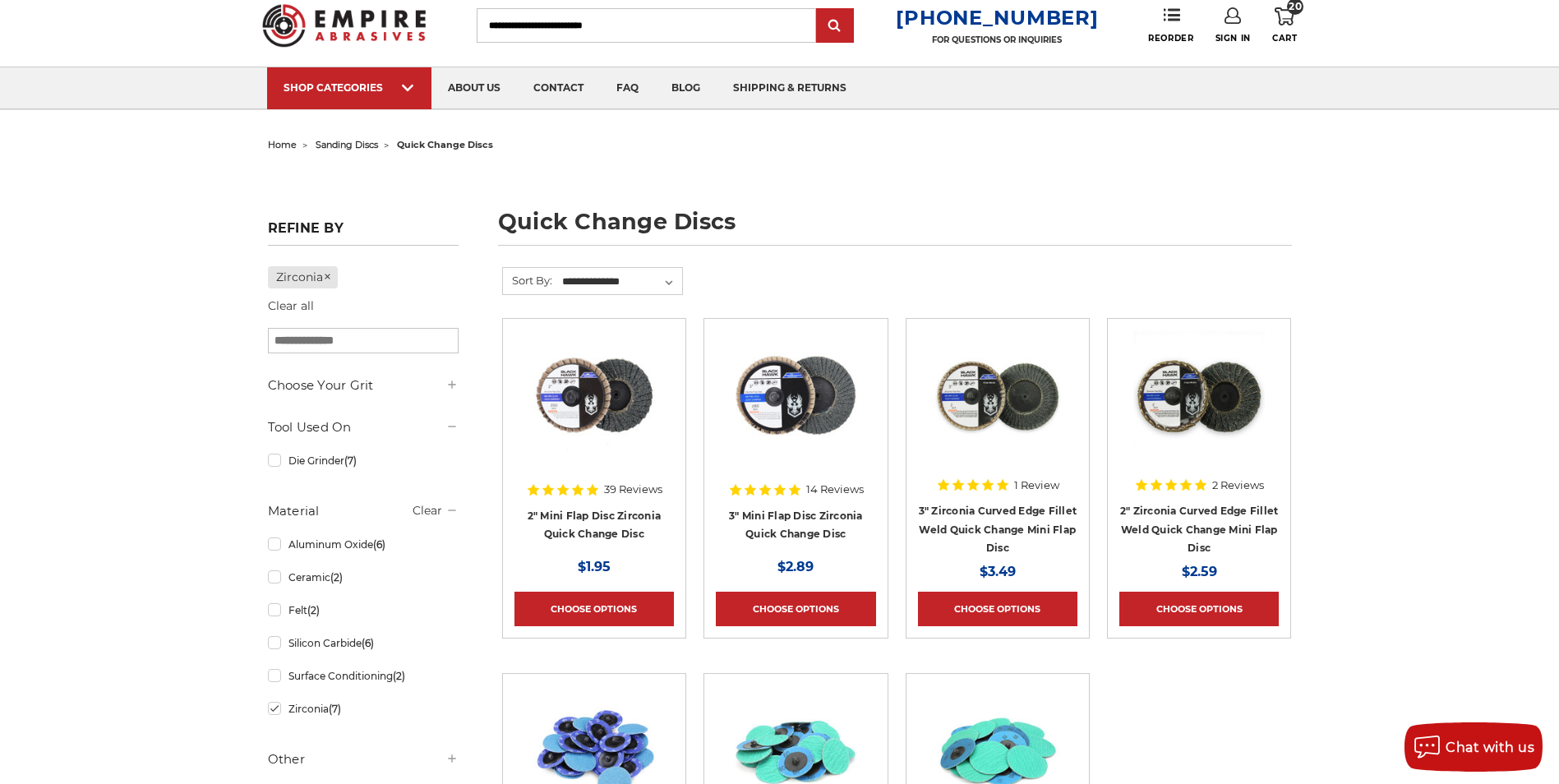
scroll to position [247, 0]
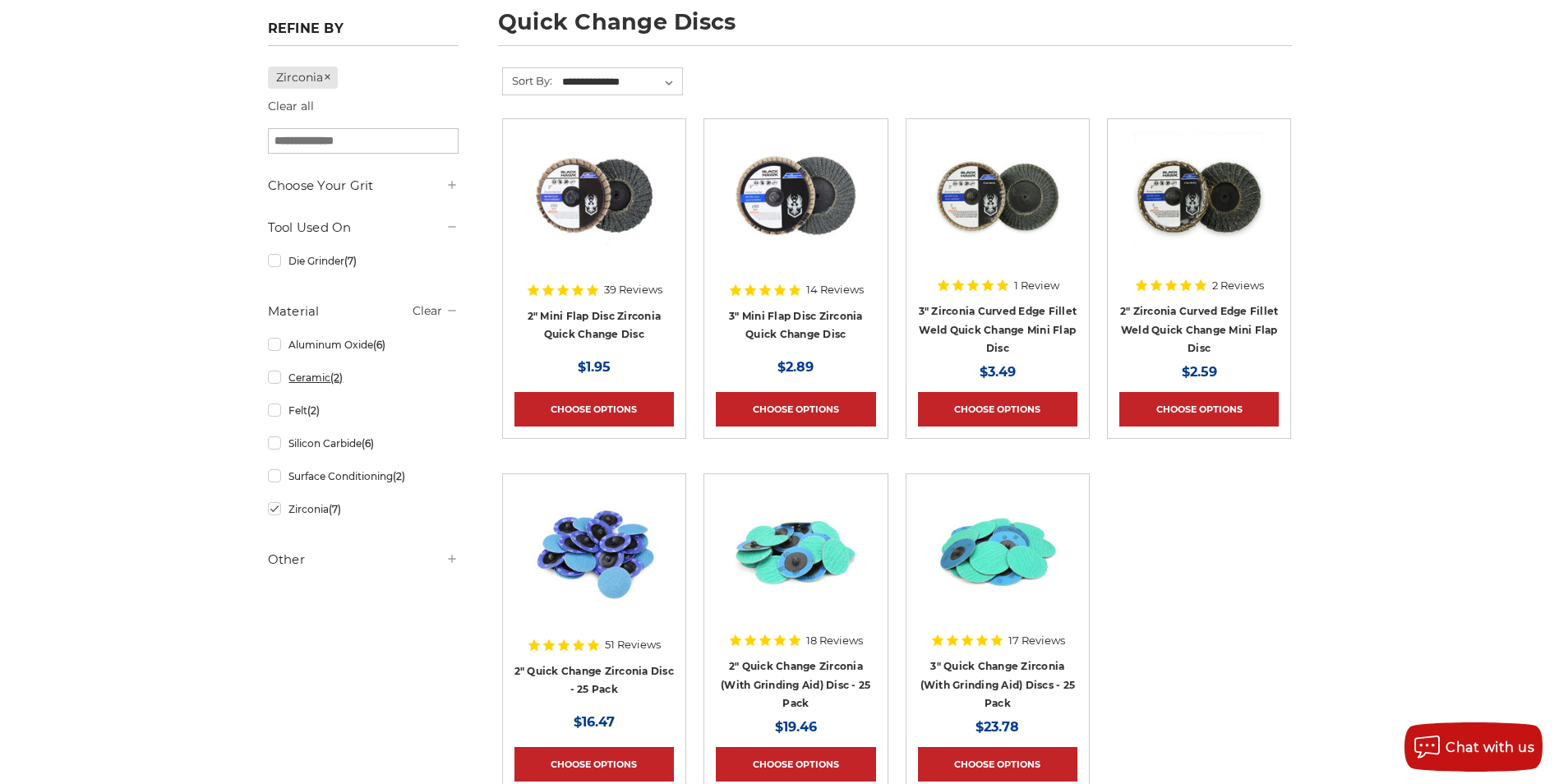
click at [271, 379] on link "Ceramic (2)" at bounding box center [363, 377] width 191 height 28
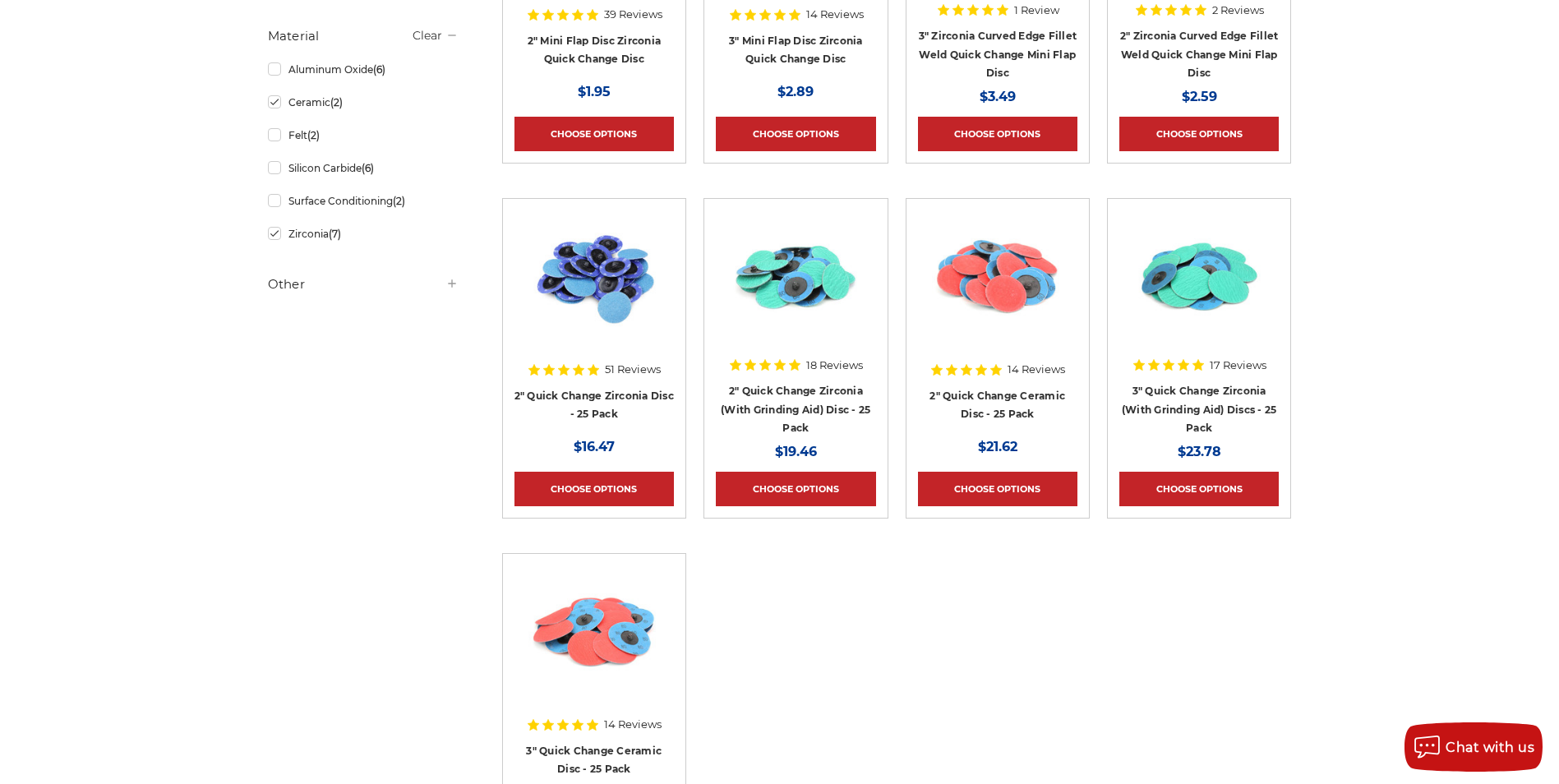
scroll to position [493, 0]
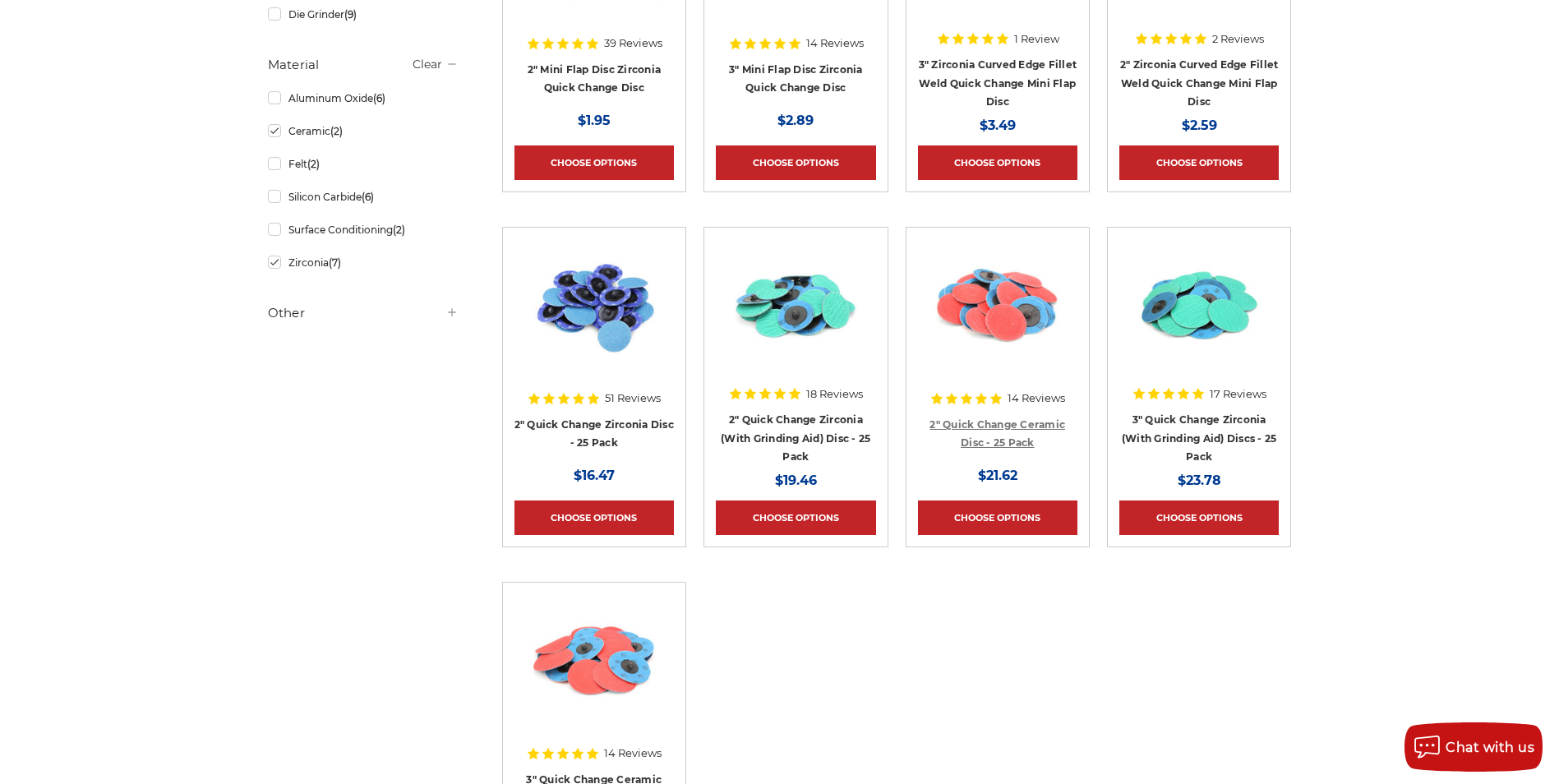
click at [998, 424] on link "2" Quick Change Ceramic Disc - 25 Pack" at bounding box center [997, 434] width 135 height 31
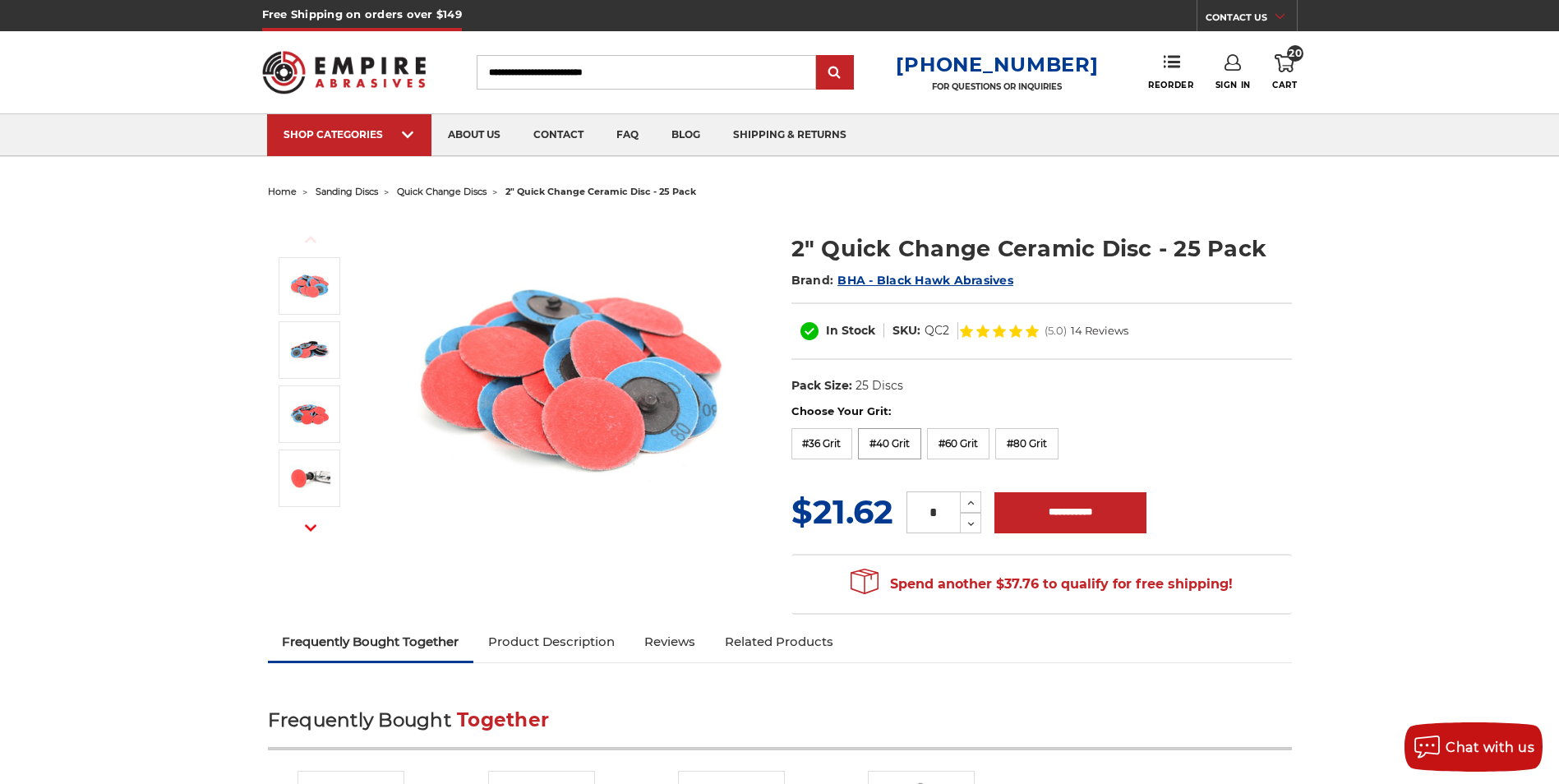
click at [895, 444] on label "#40 Grit" at bounding box center [889, 444] width 64 height 31
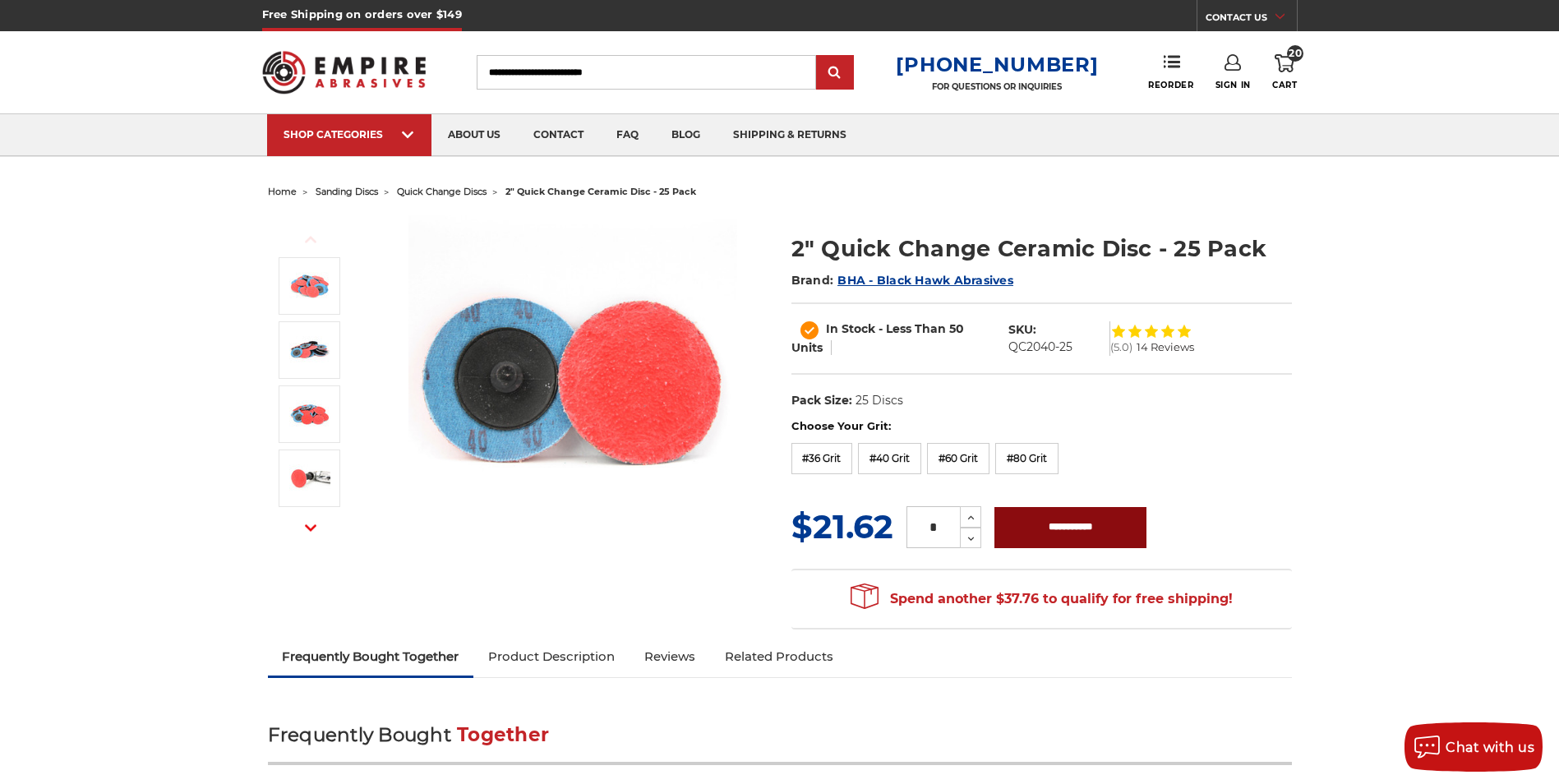
click at [1103, 526] on input "**********" at bounding box center [1070, 527] width 152 height 41
type input "**********"
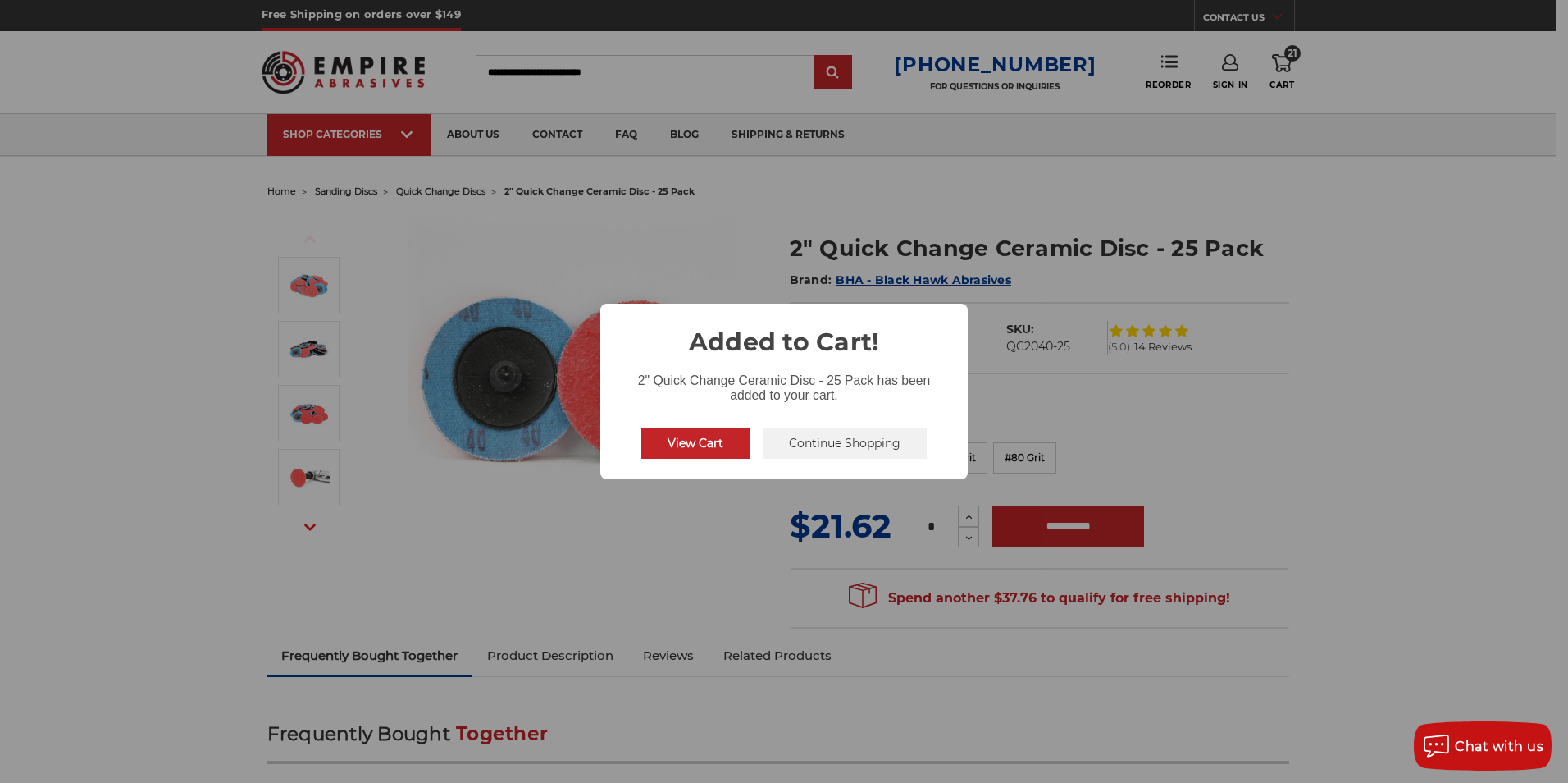
click at [694, 439] on button "View Cart" at bounding box center [695, 443] width 109 height 31
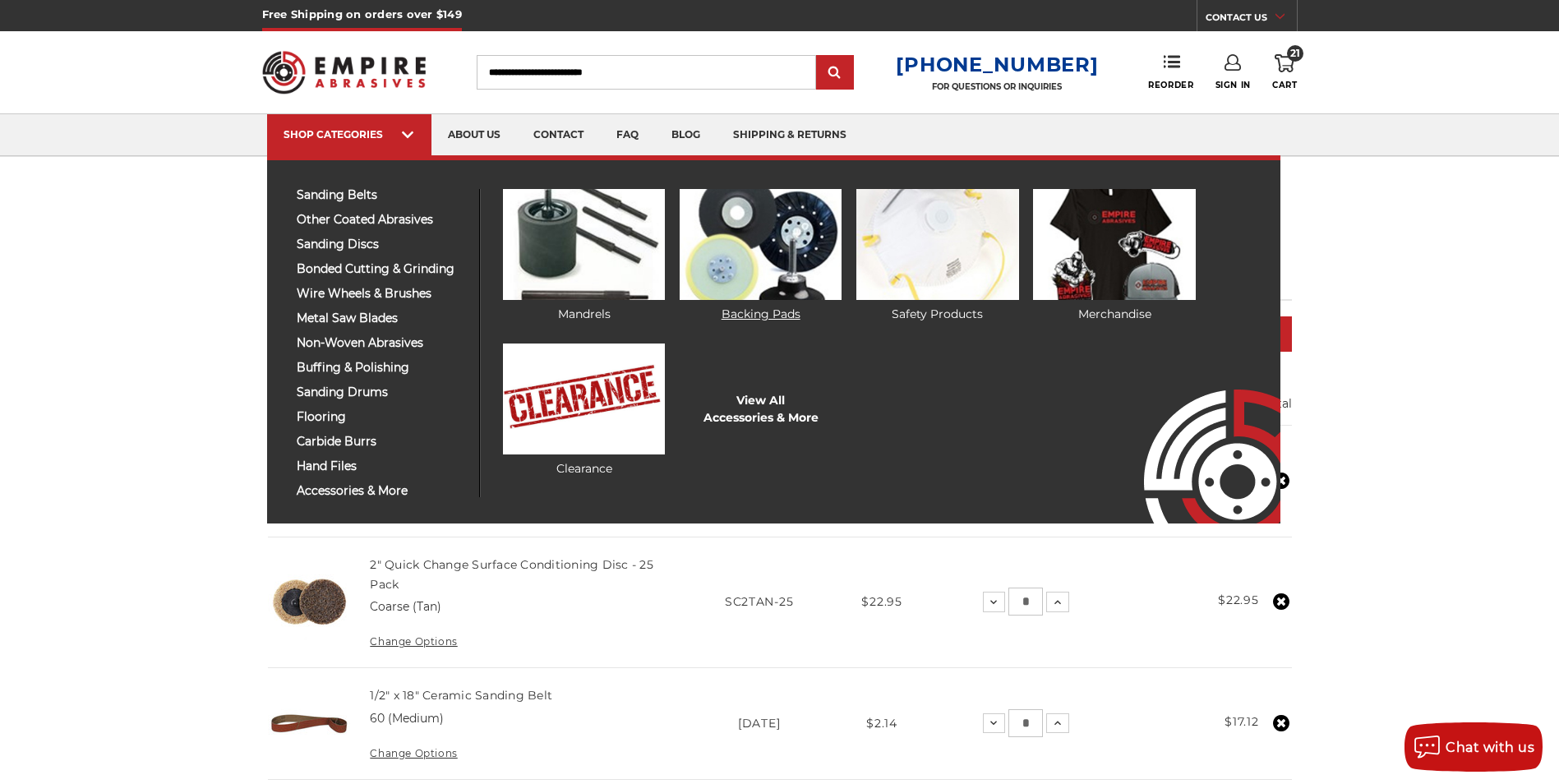
click at [775, 303] on link "Backing Pads" at bounding box center [760, 256] width 162 height 134
